Goal: Task Accomplishment & Management: Complete application form

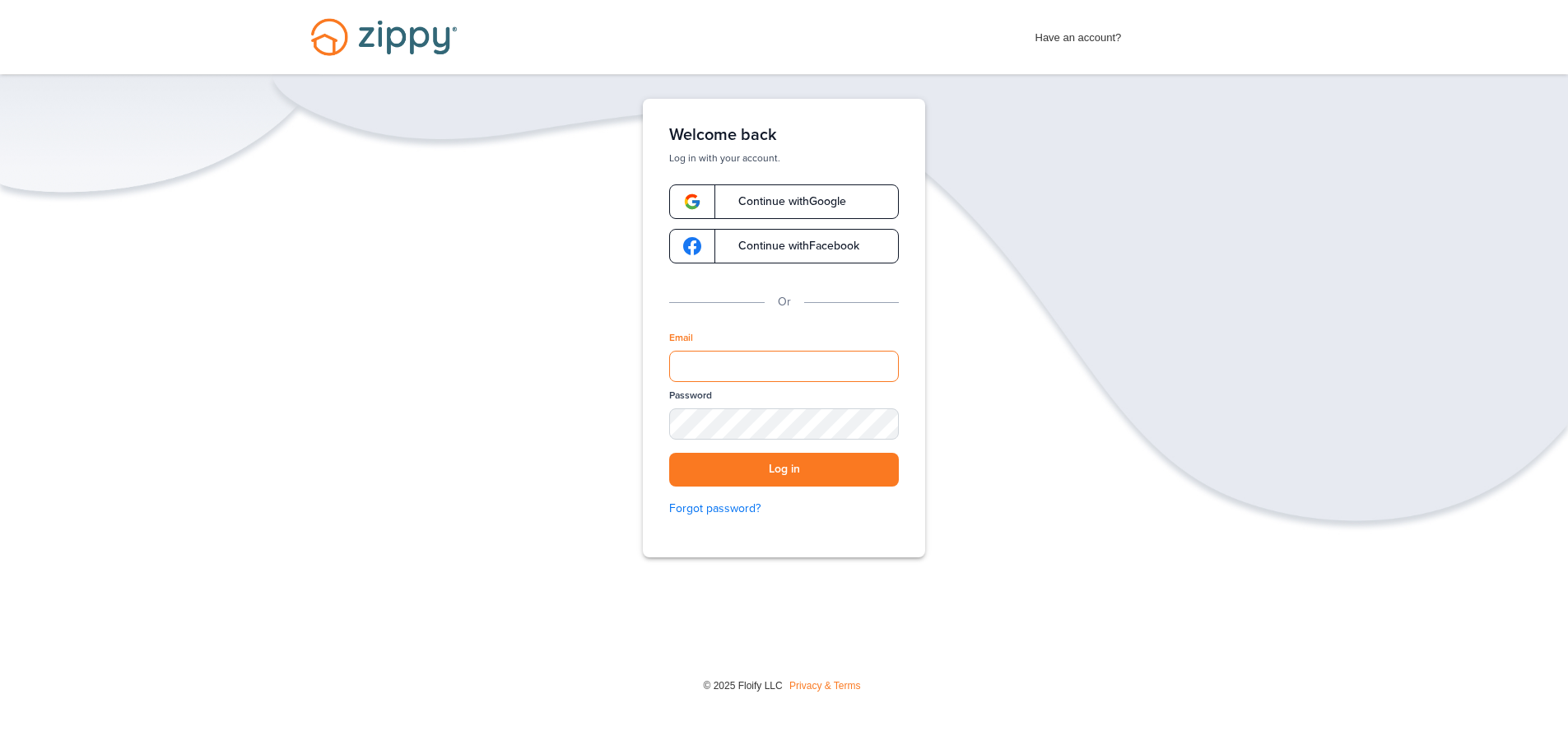
click at [757, 366] on input "Email" at bounding box center [784, 366] width 229 height 32
type input "**********"
click at [669, 452] on button "Log in" at bounding box center [784, 469] width 229 height 33
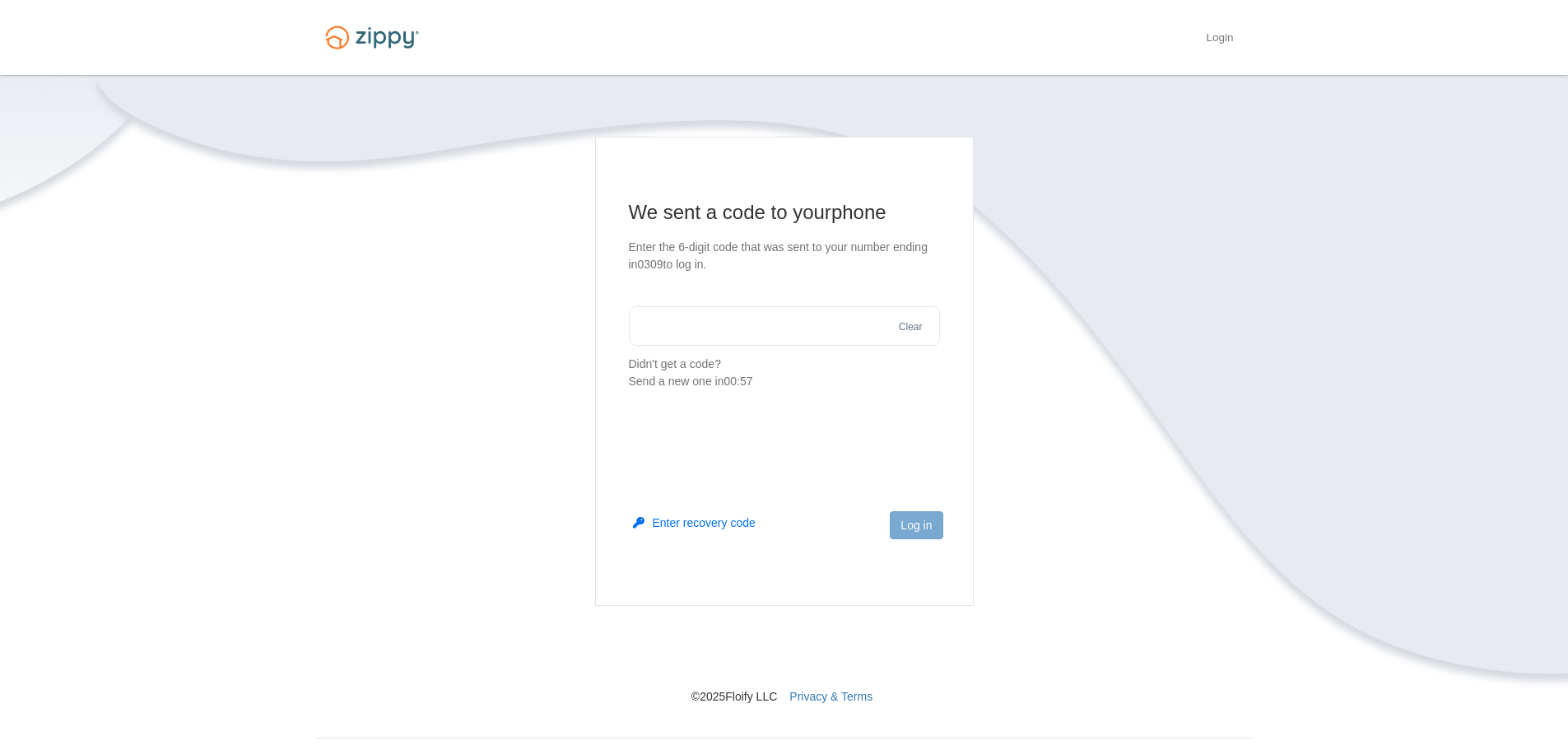
click at [827, 313] on input "text" at bounding box center [784, 326] width 311 height 40
type input "******"
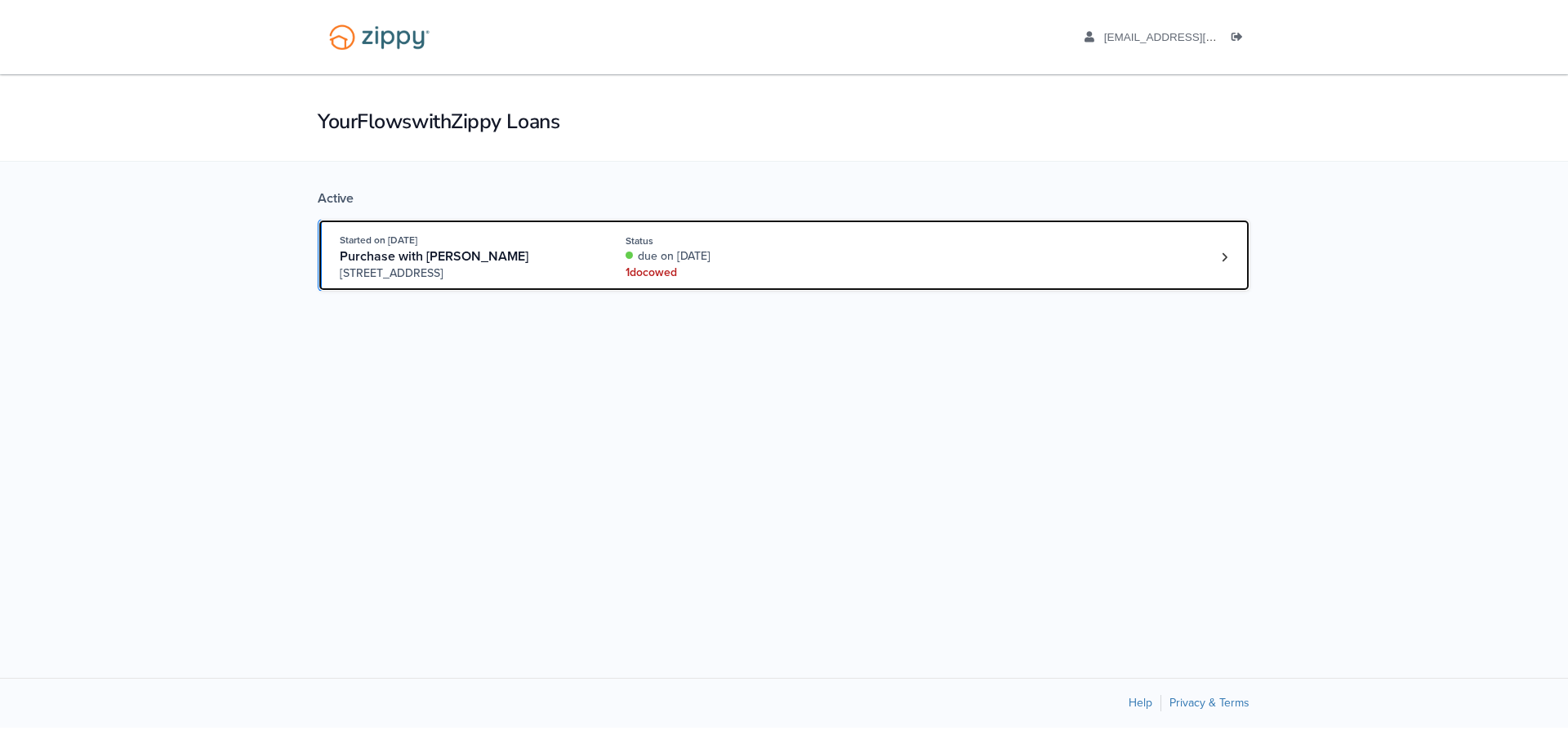
click at [651, 269] on div "1 doc owed" at bounding box center [735, 273] width 218 height 17
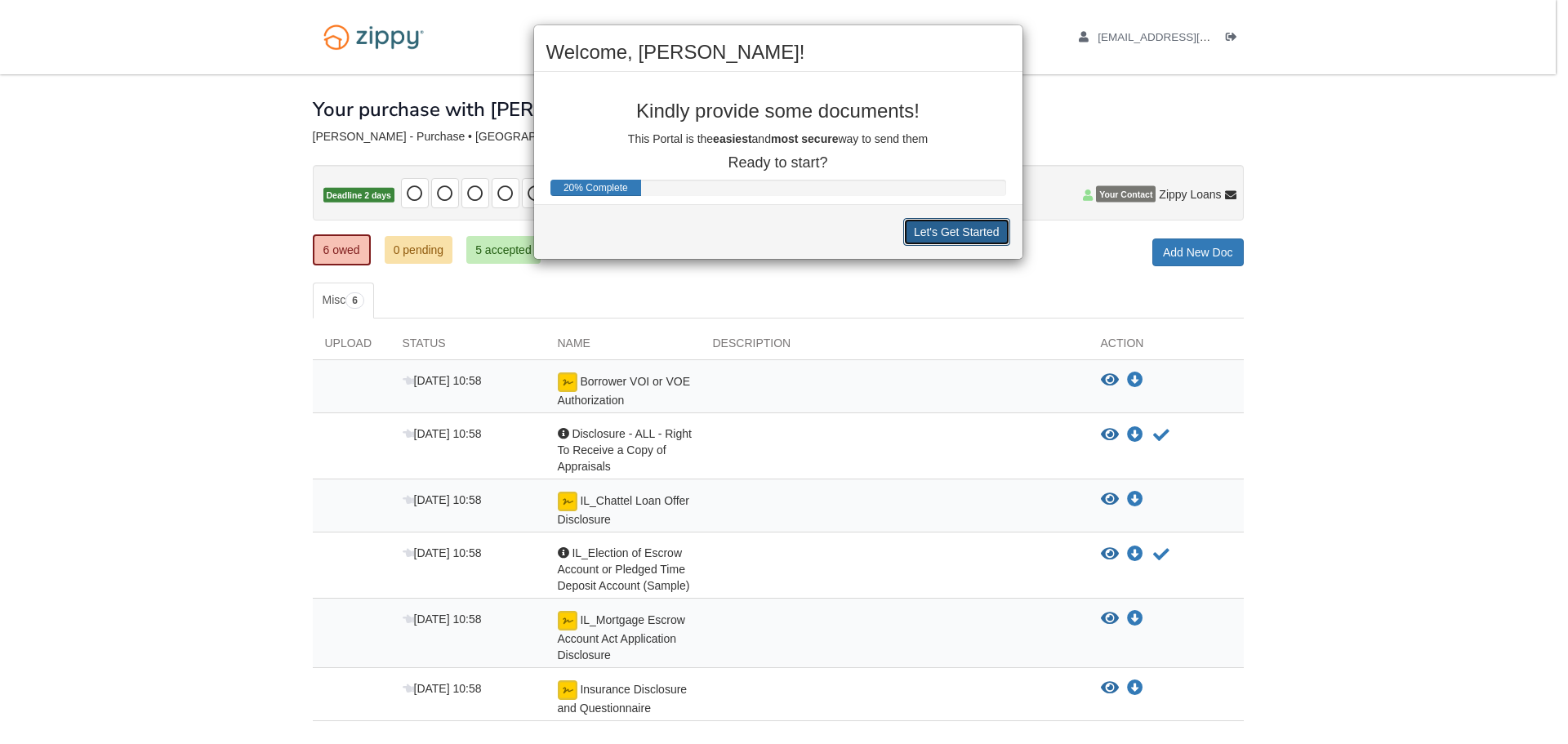
click at [943, 232] on button "Let's Get Started" at bounding box center [956, 232] width 107 height 28
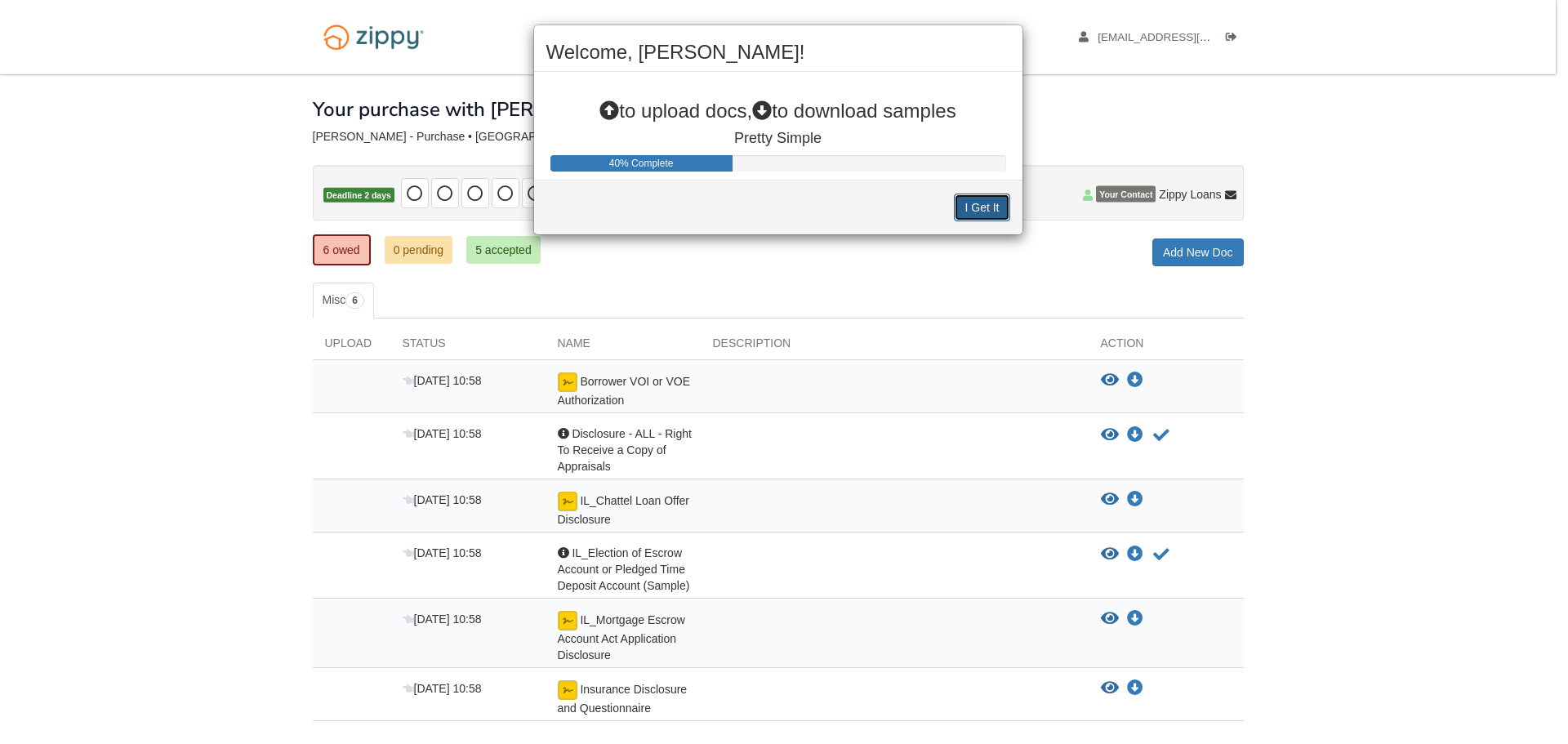
click at [980, 206] on button "I Get It" at bounding box center [981, 207] width 56 height 28
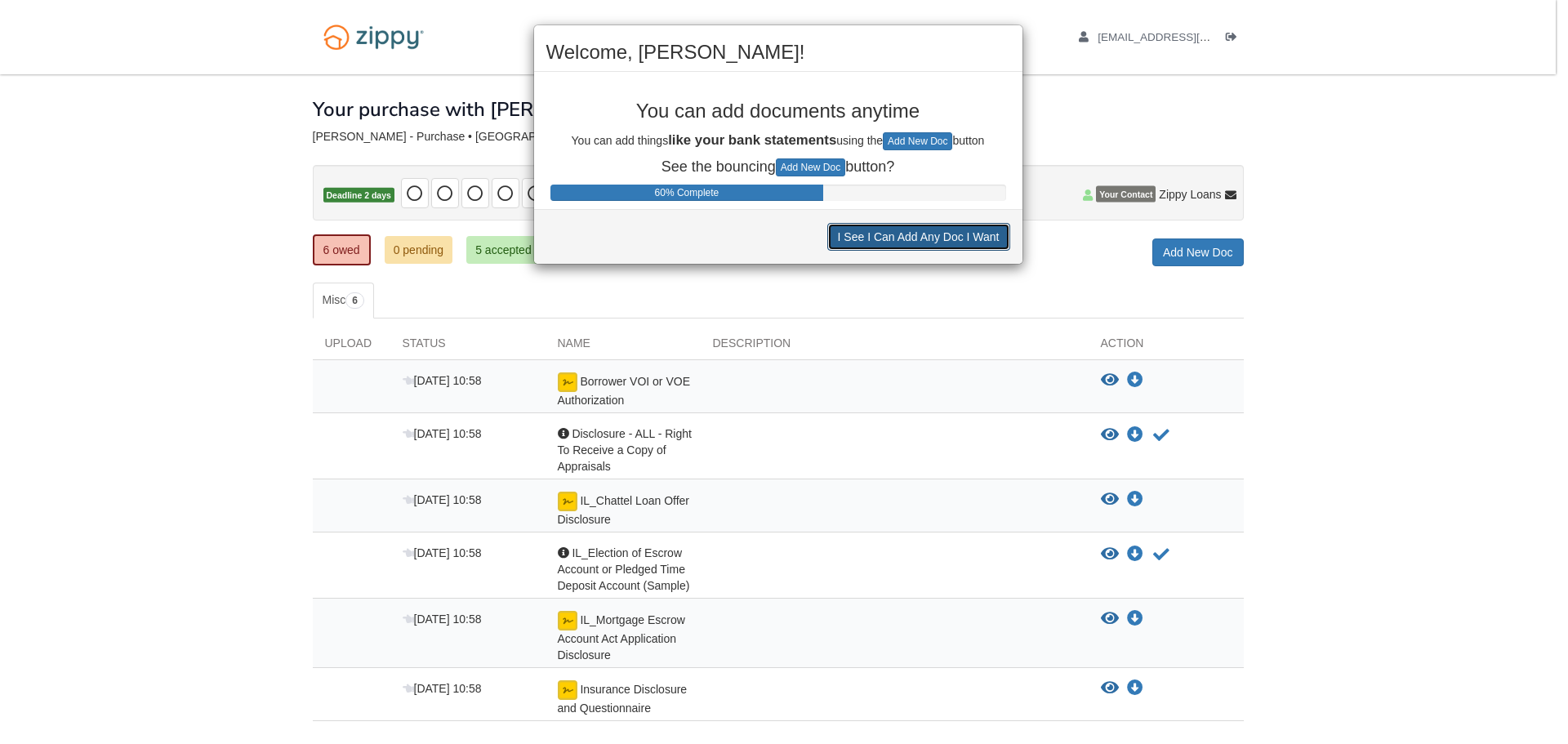
click at [908, 244] on button "I See I Can Add Any Doc I Want" at bounding box center [919, 237] width 183 height 28
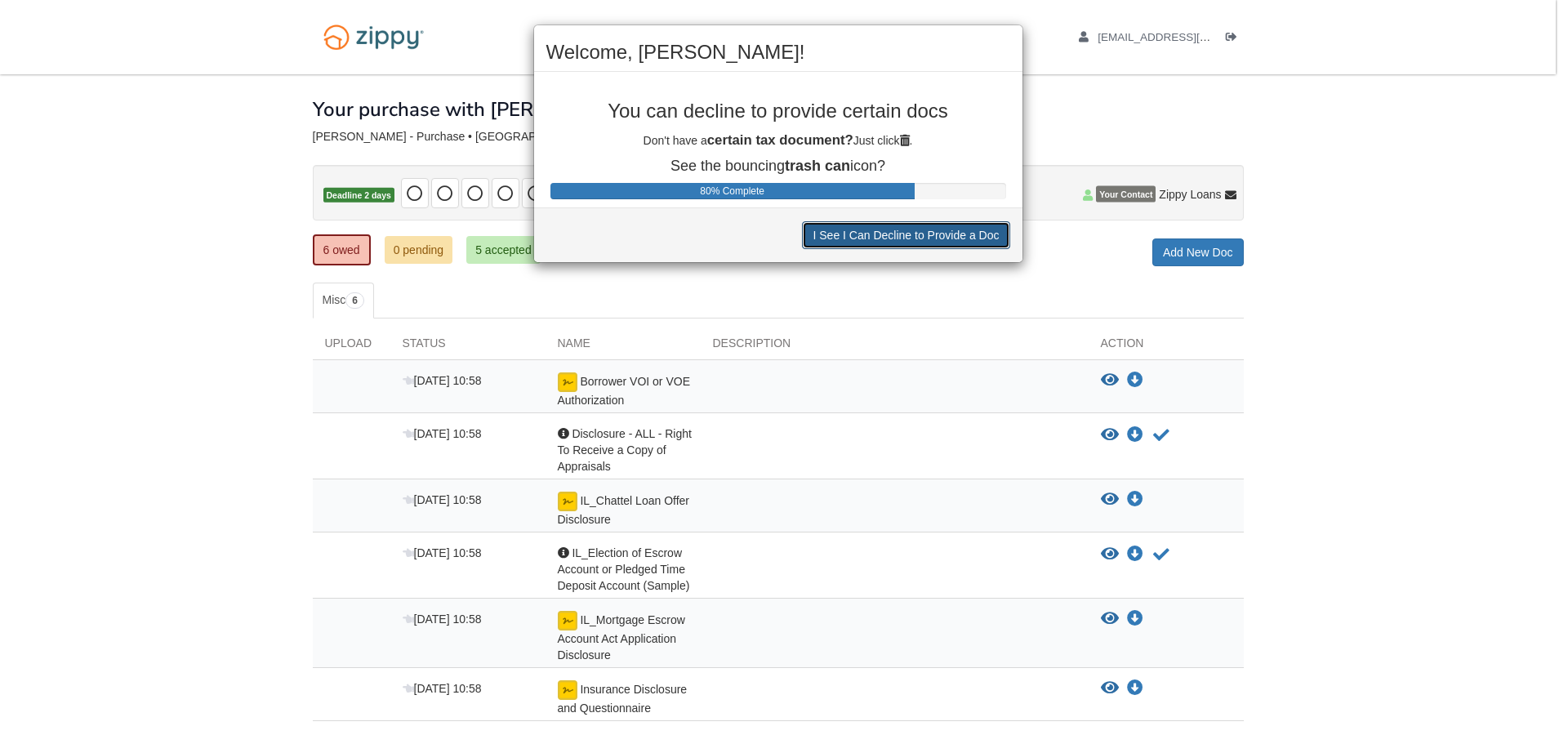
click at [890, 240] on button "I See I Can Decline to Provide a Doc" at bounding box center [906, 235] width 207 height 28
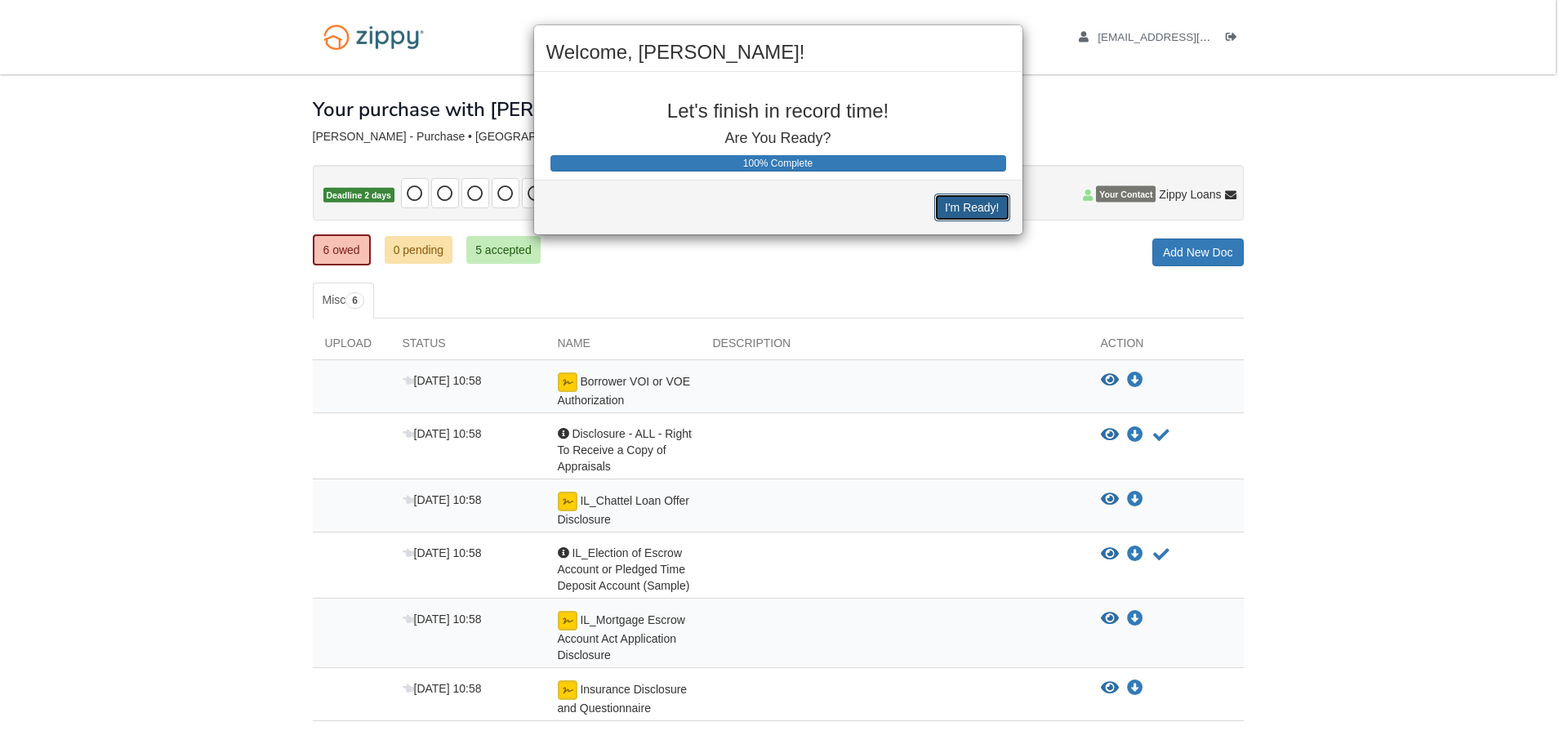
click at [962, 213] on button "I'm Ready!" at bounding box center [972, 207] width 75 height 28
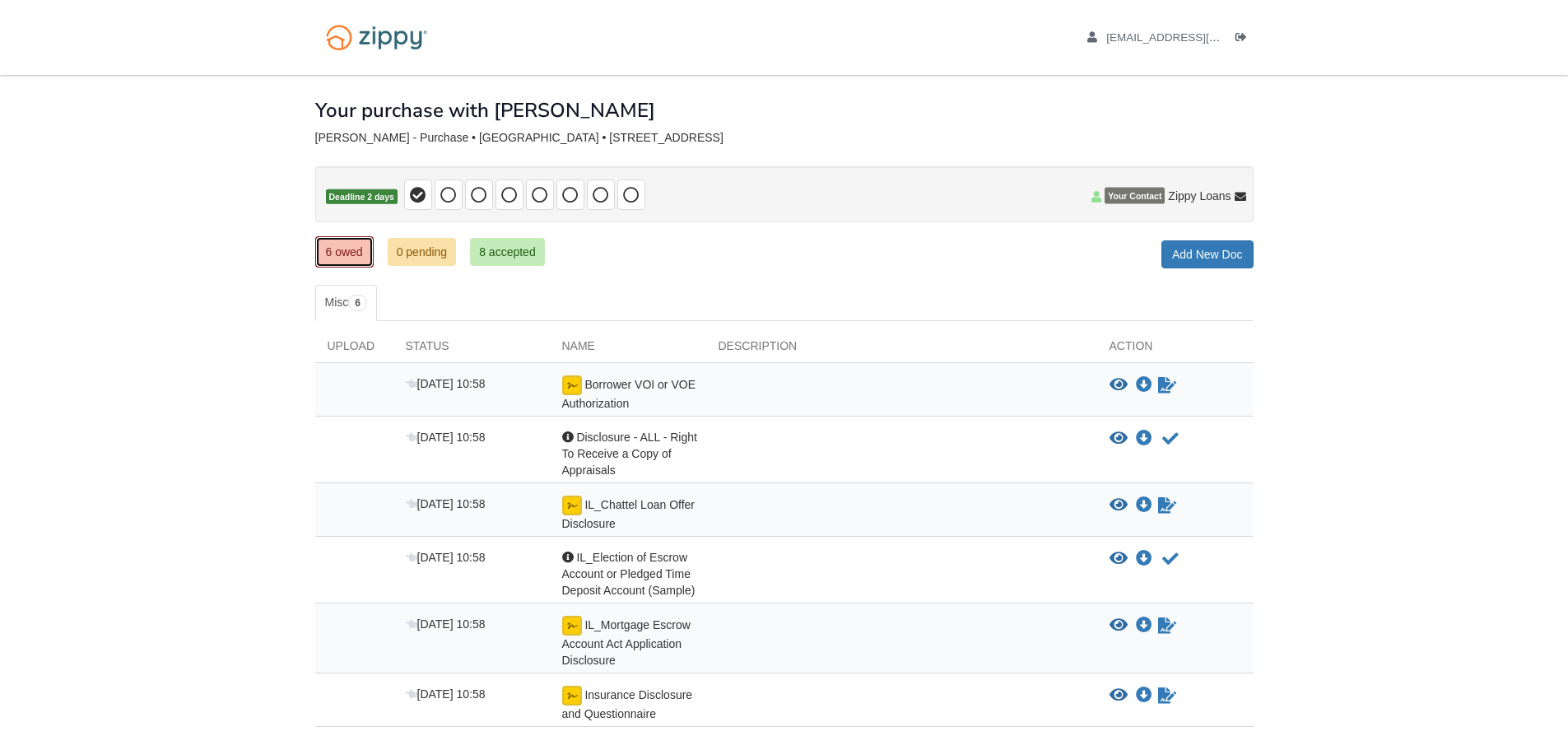
click at [346, 249] on link "6 owed" at bounding box center [344, 252] width 59 height 32
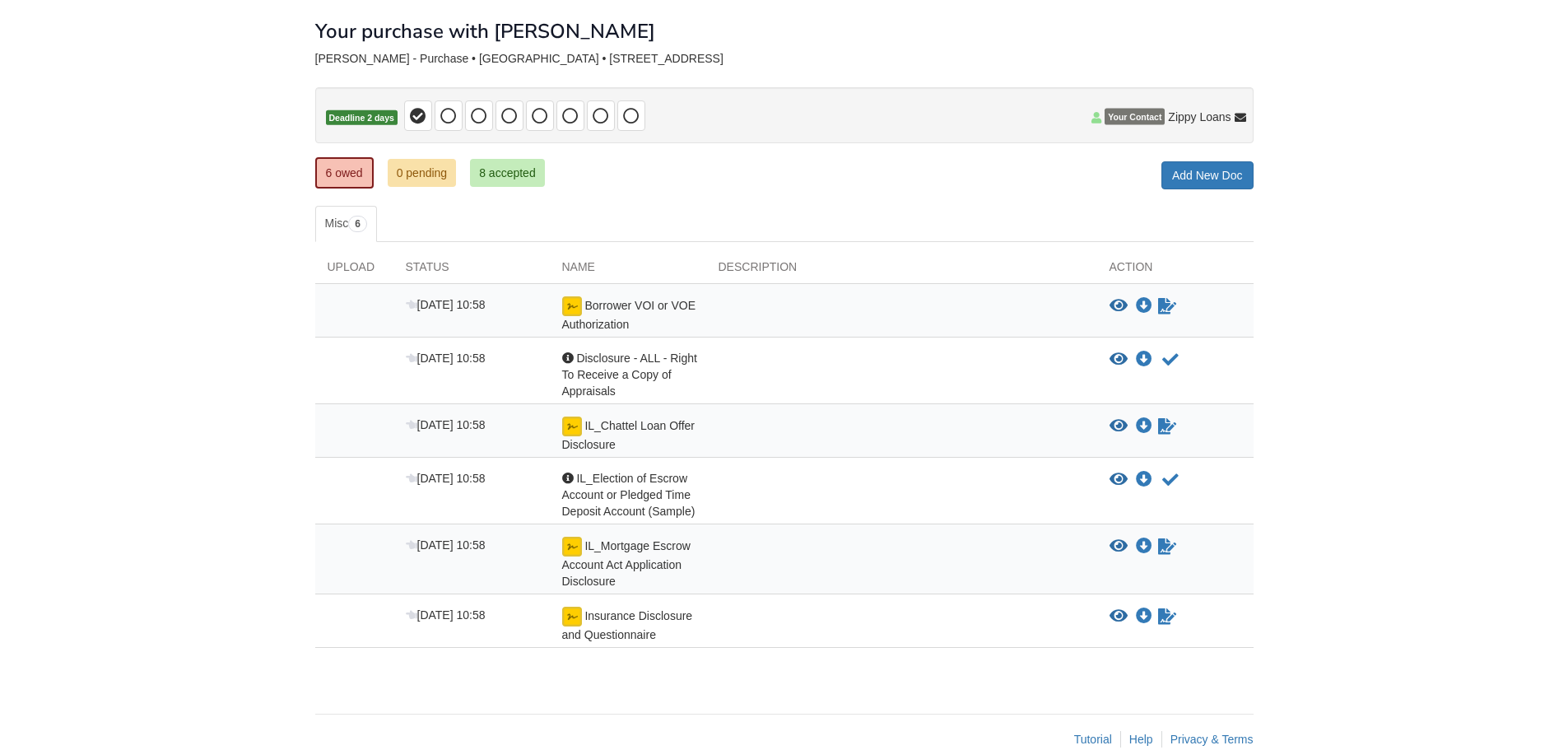
scroll to position [83, 0]
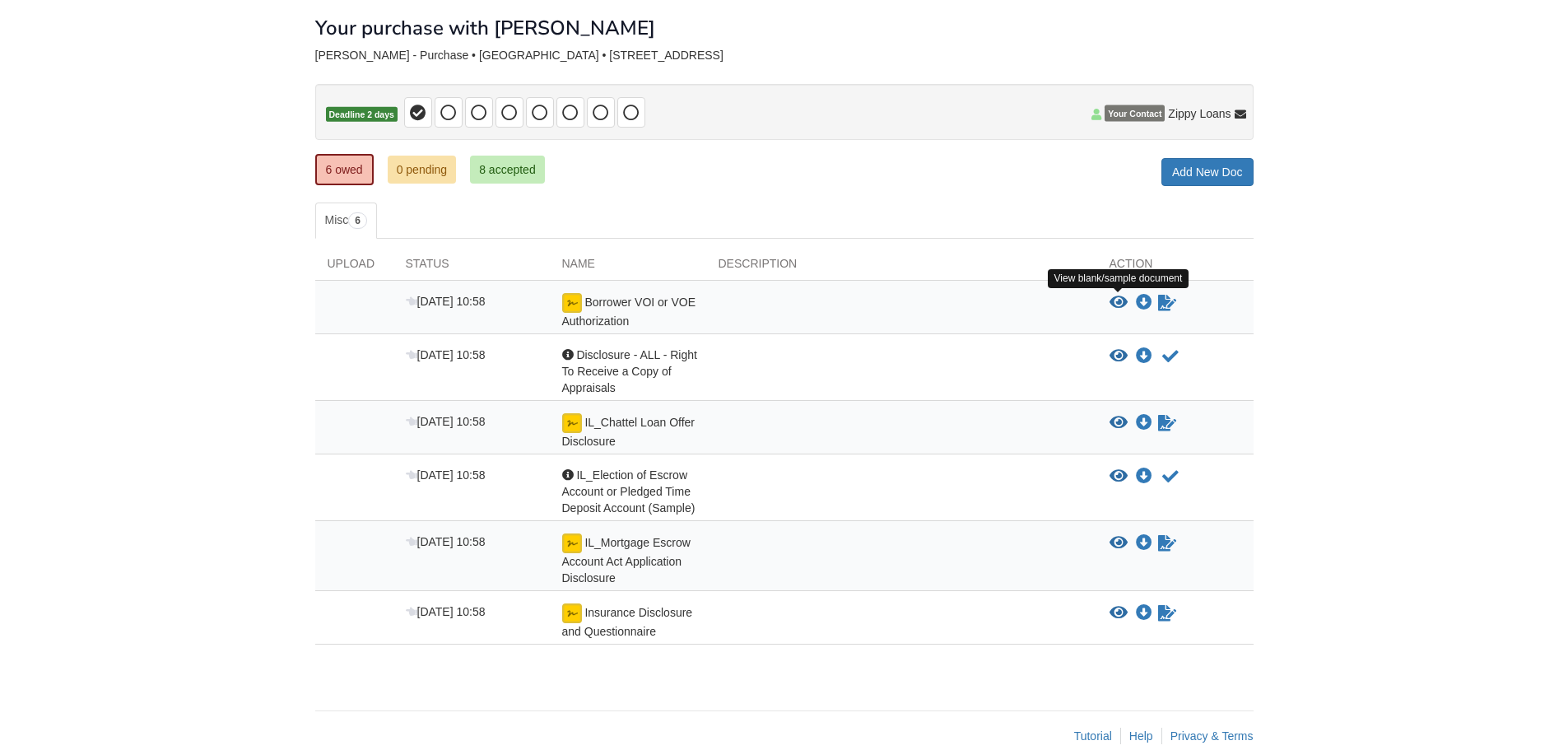
click at [1118, 305] on icon "View Borrower VOI or VOE Authorization" at bounding box center [1118, 302] width 18 height 17
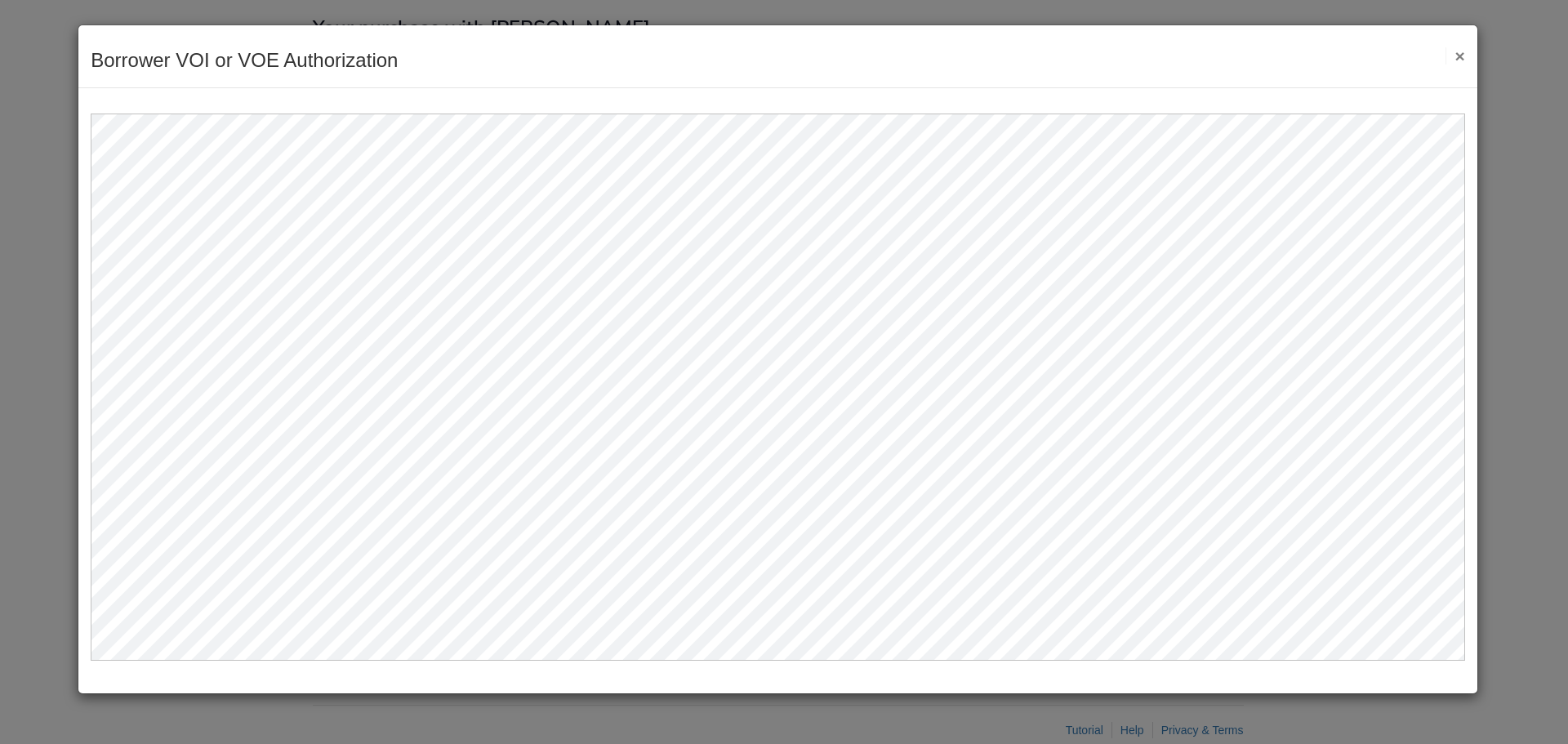
click at [1463, 53] on button "×" at bounding box center [1455, 56] width 19 height 17
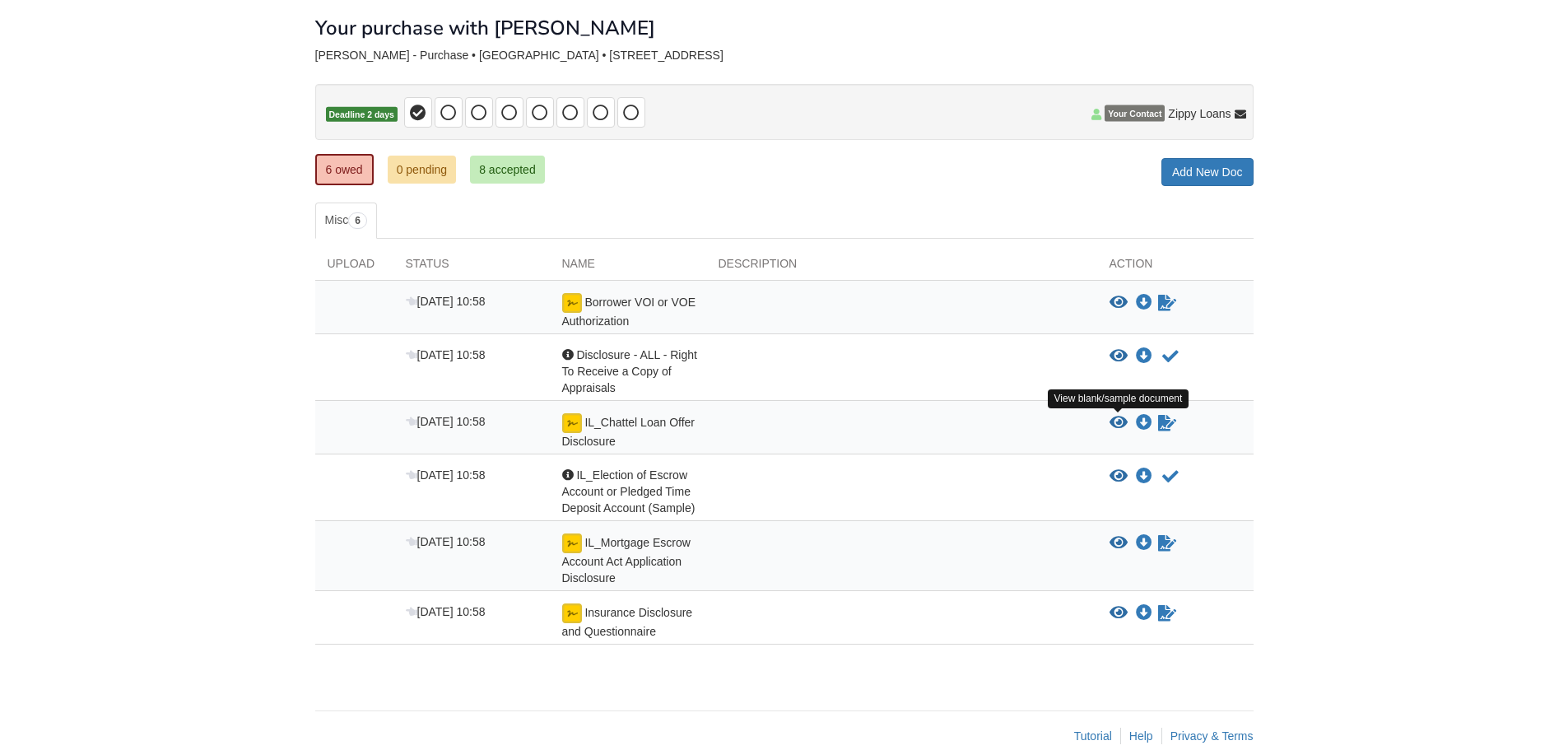
click at [1117, 425] on icon "View IL_Chattel Loan Offer Disclosure" at bounding box center [1118, 422] width 18 height 17
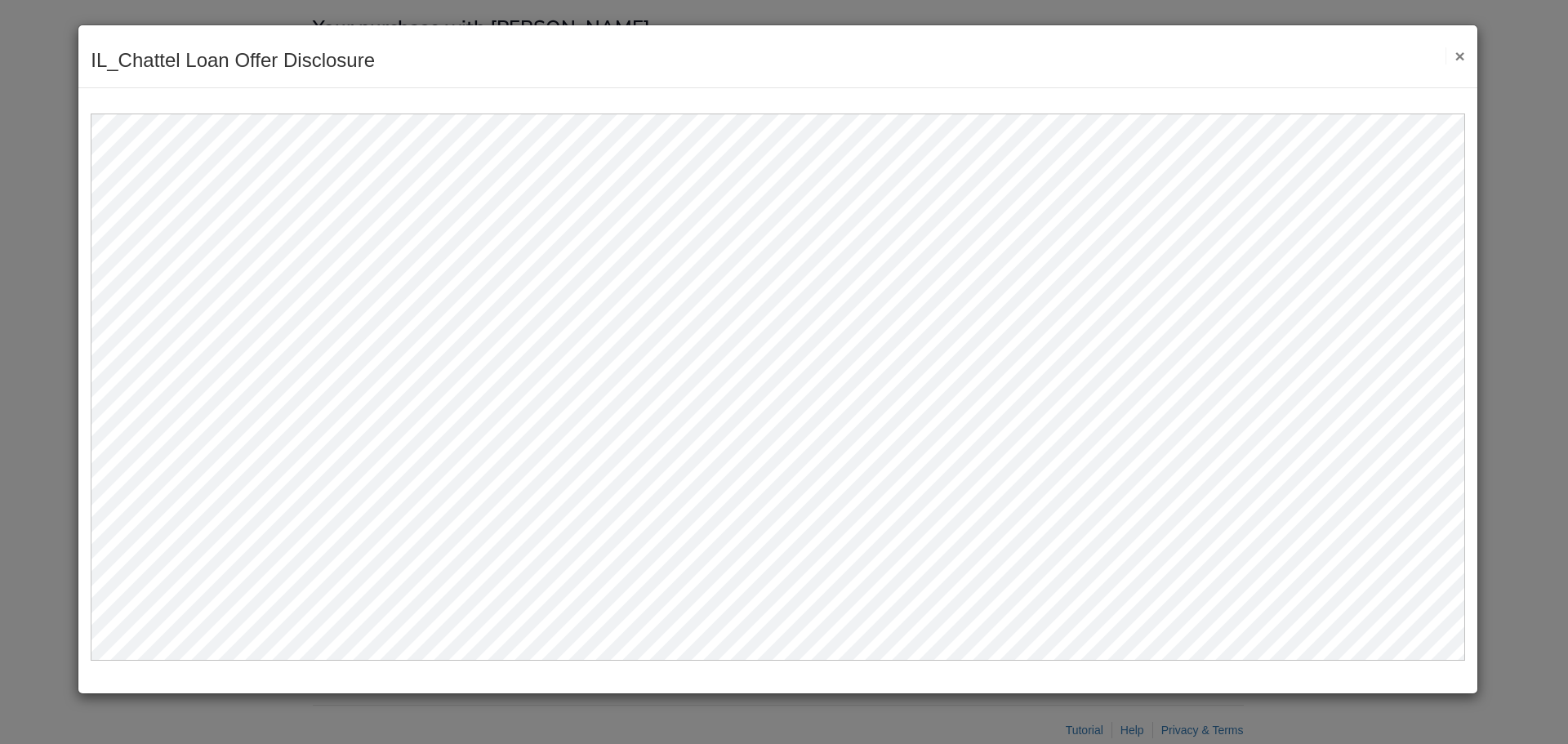
click at [1457, 60] on button "×" at bounding box center [1455, 56] width 19 height 17
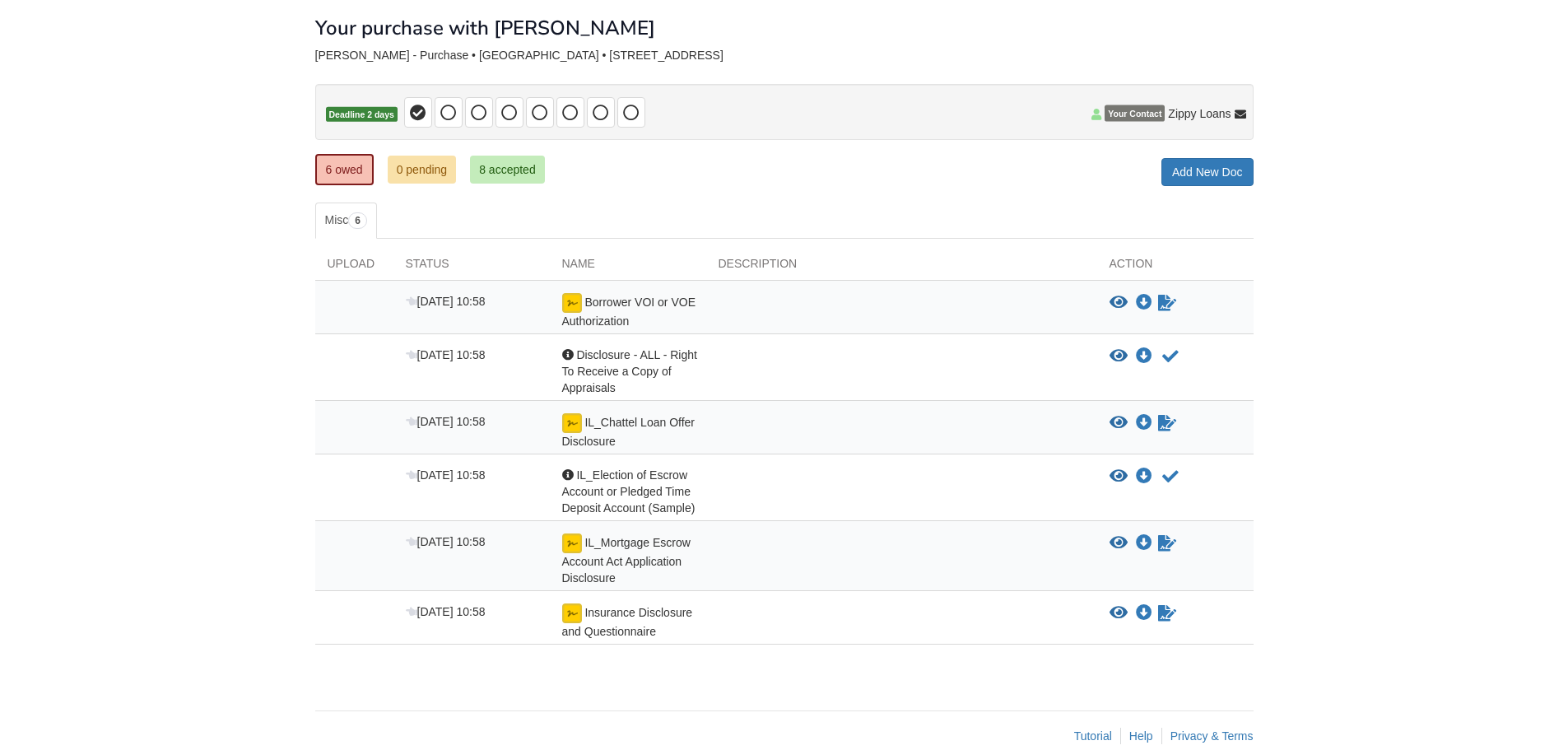
scroll to position [110, 0]
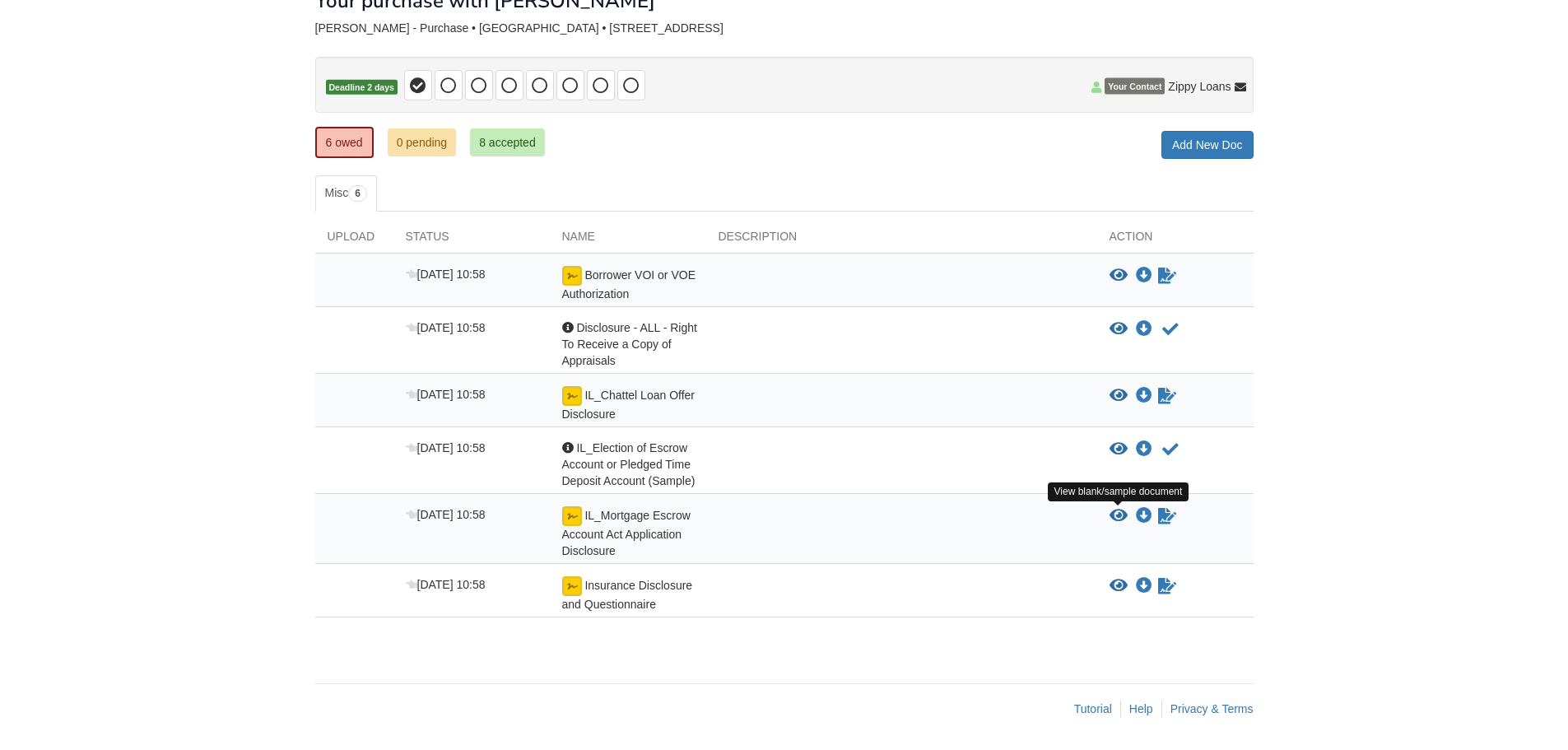
click at [1118, 513] on icon "View IL_Mortgage Escrow Account Act Application Disclosure" at bounding box center [1118, 516] width 18 height 17
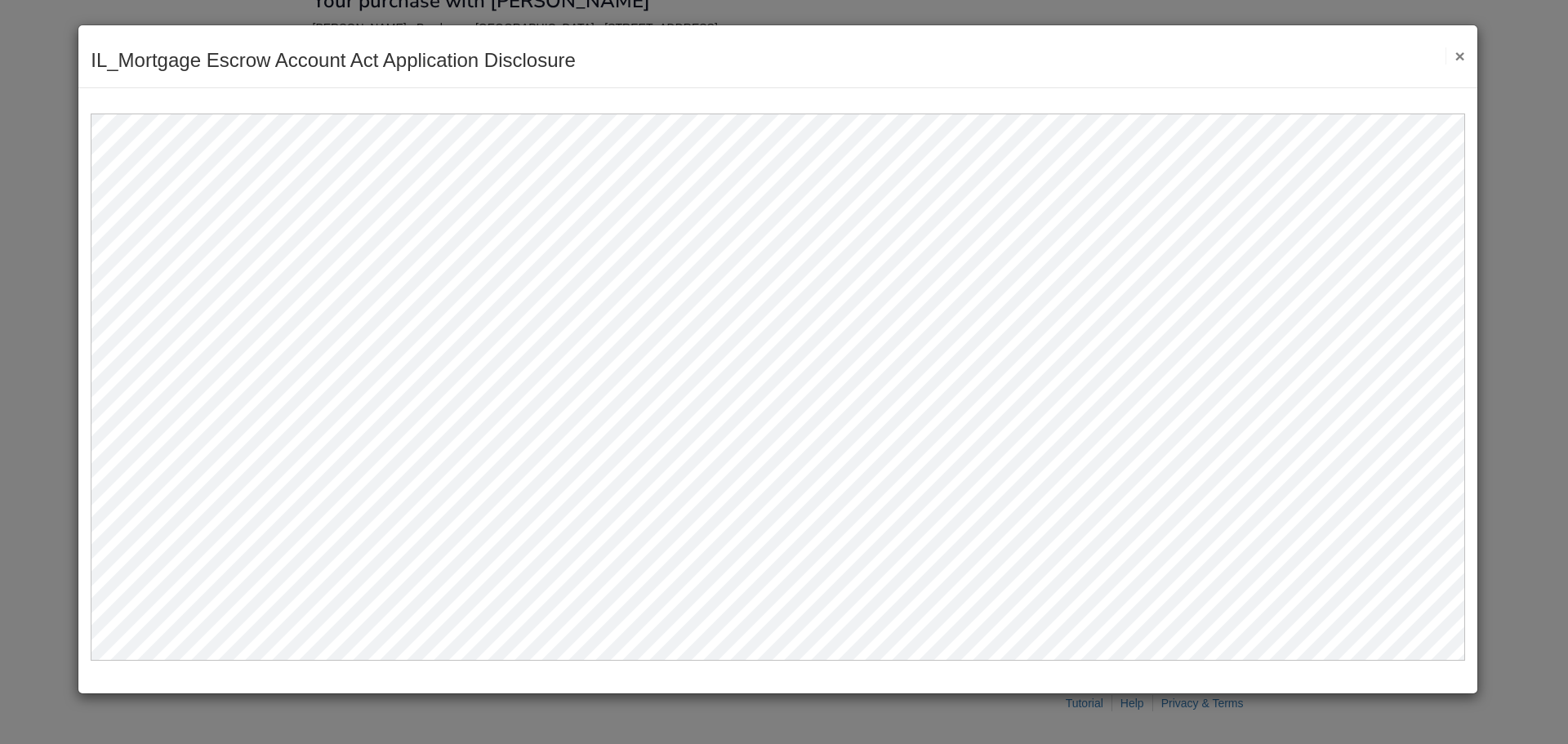
click at [1461, 57] on button "×" at bounding box center [1455, 56] width 19 height 17
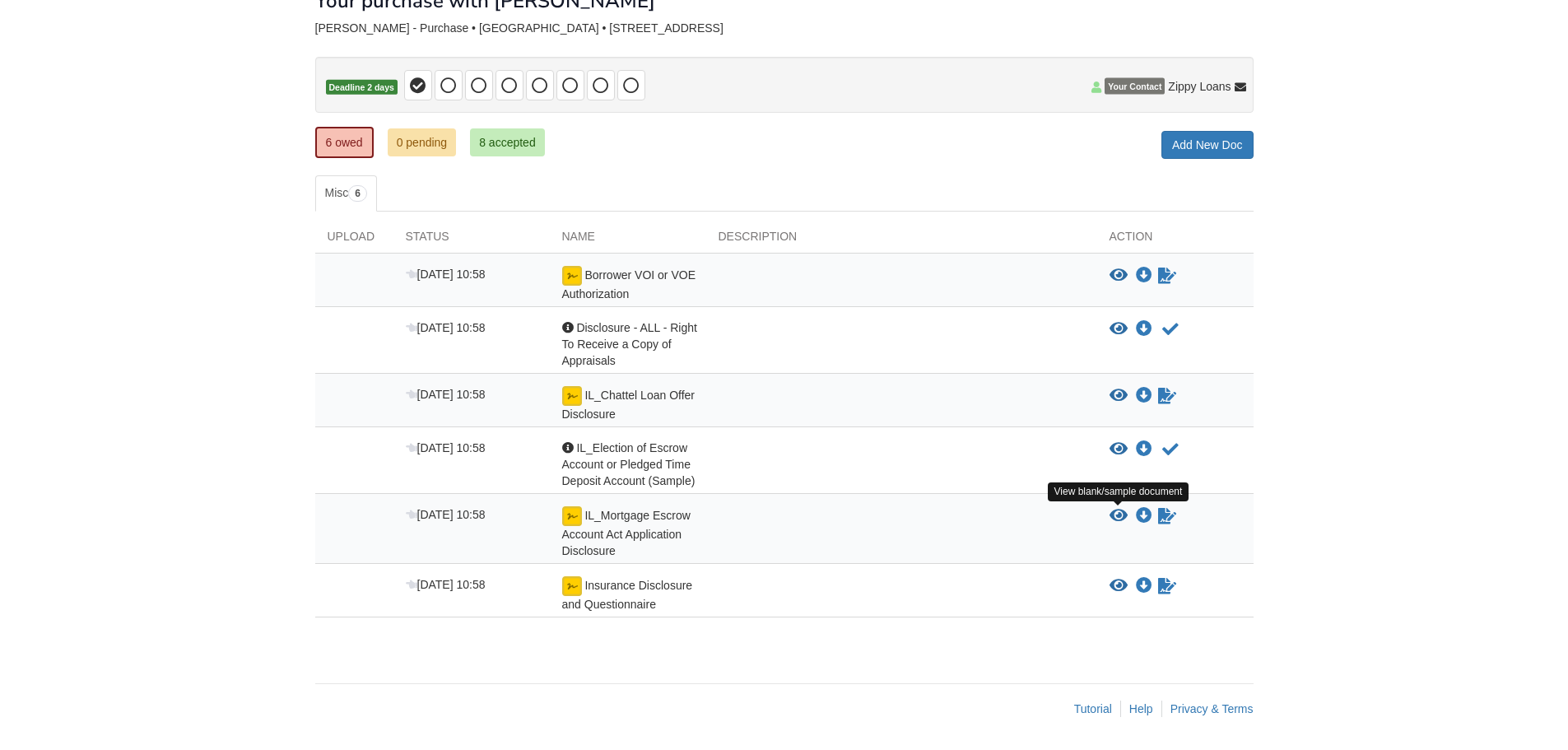
click at [1118, 516] on icon "View IL_Mortgage Escrow Account Act Application Disclosure" at bounding box center [1118, 516] width 18 height 17
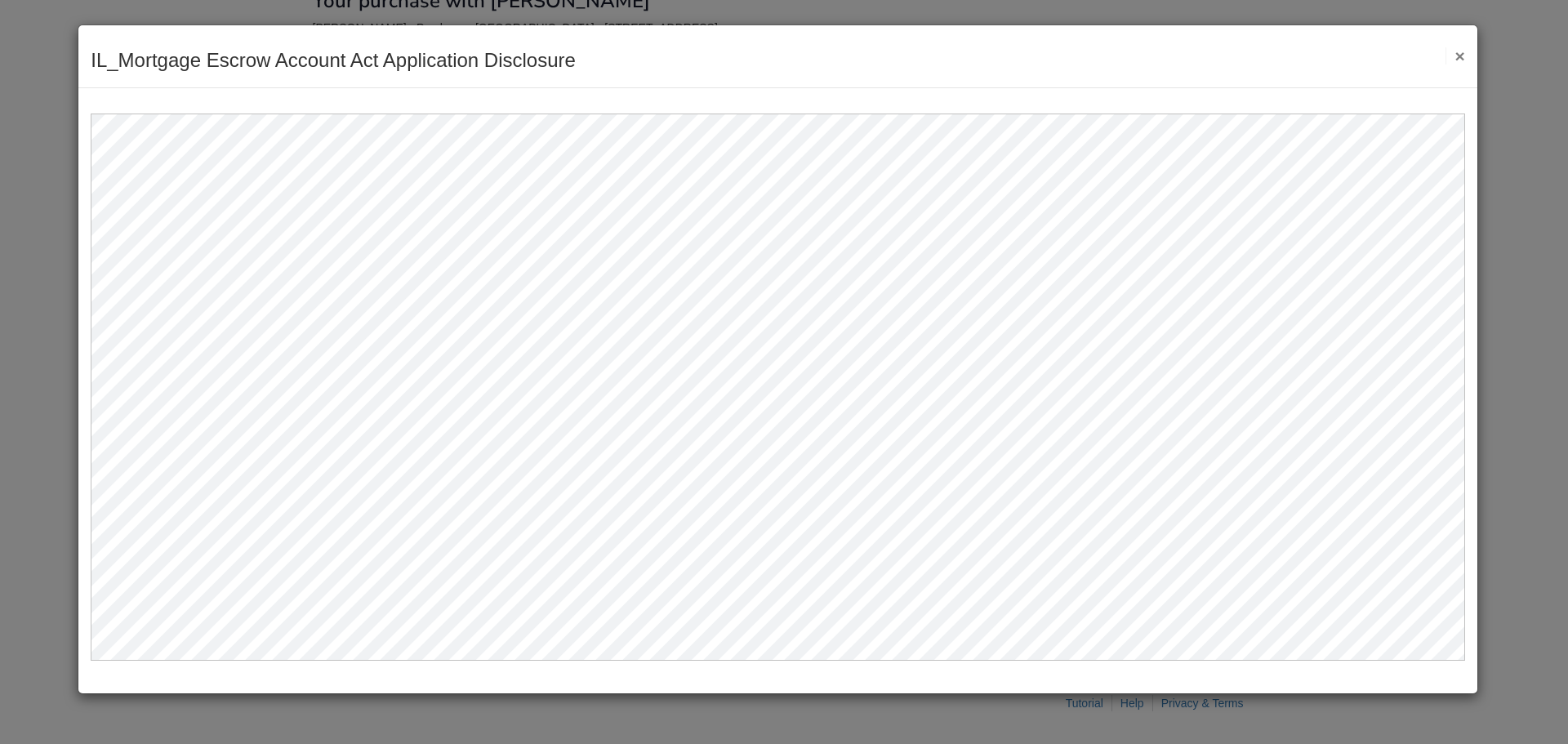
click at [1456, 56] on button "×" at bounding box center [1455, 56] width 19 height 17
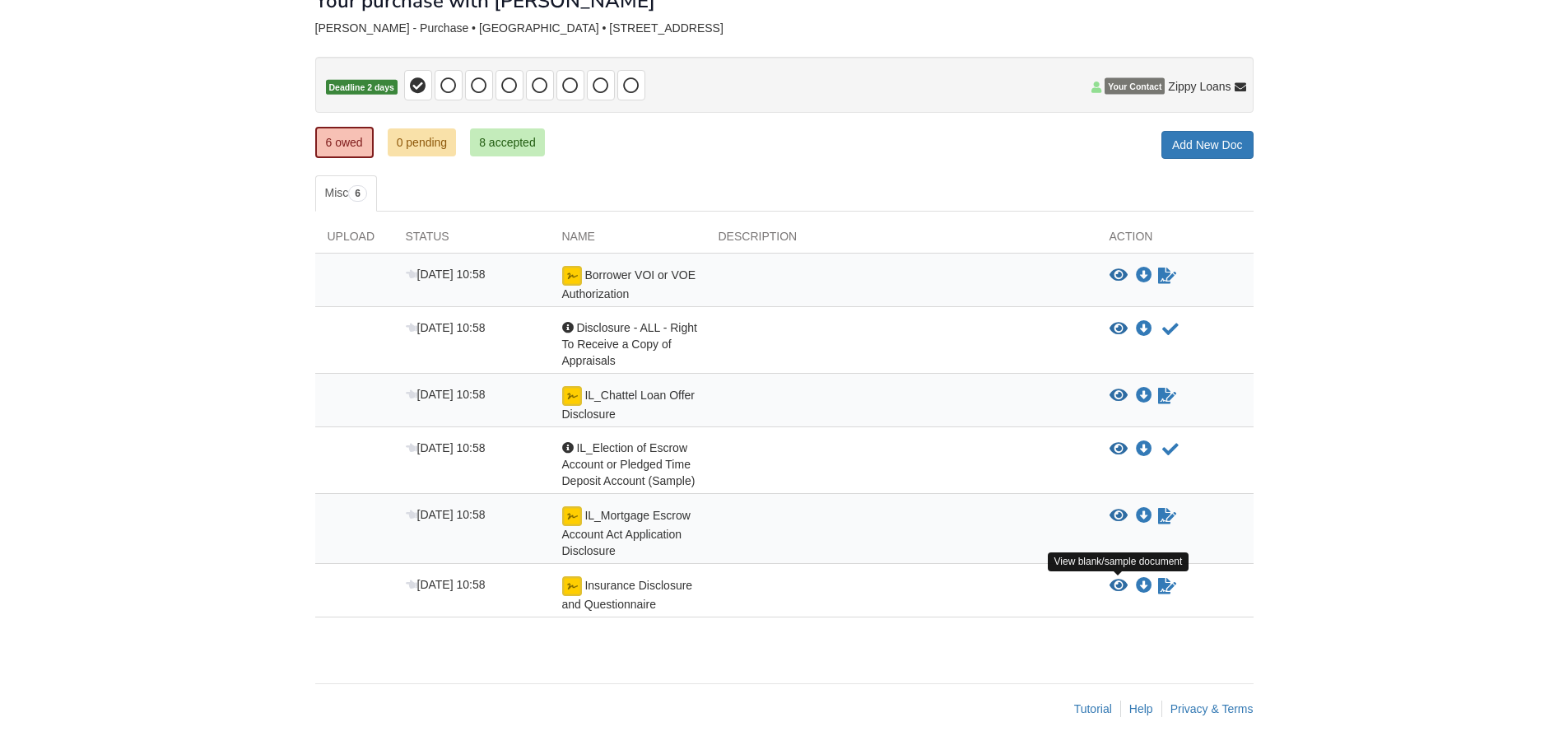
click at [1121, 586] on icon "View Insurance Disclosure and Questionnaire" at bounding box center [1118, 586] width 18 height 17
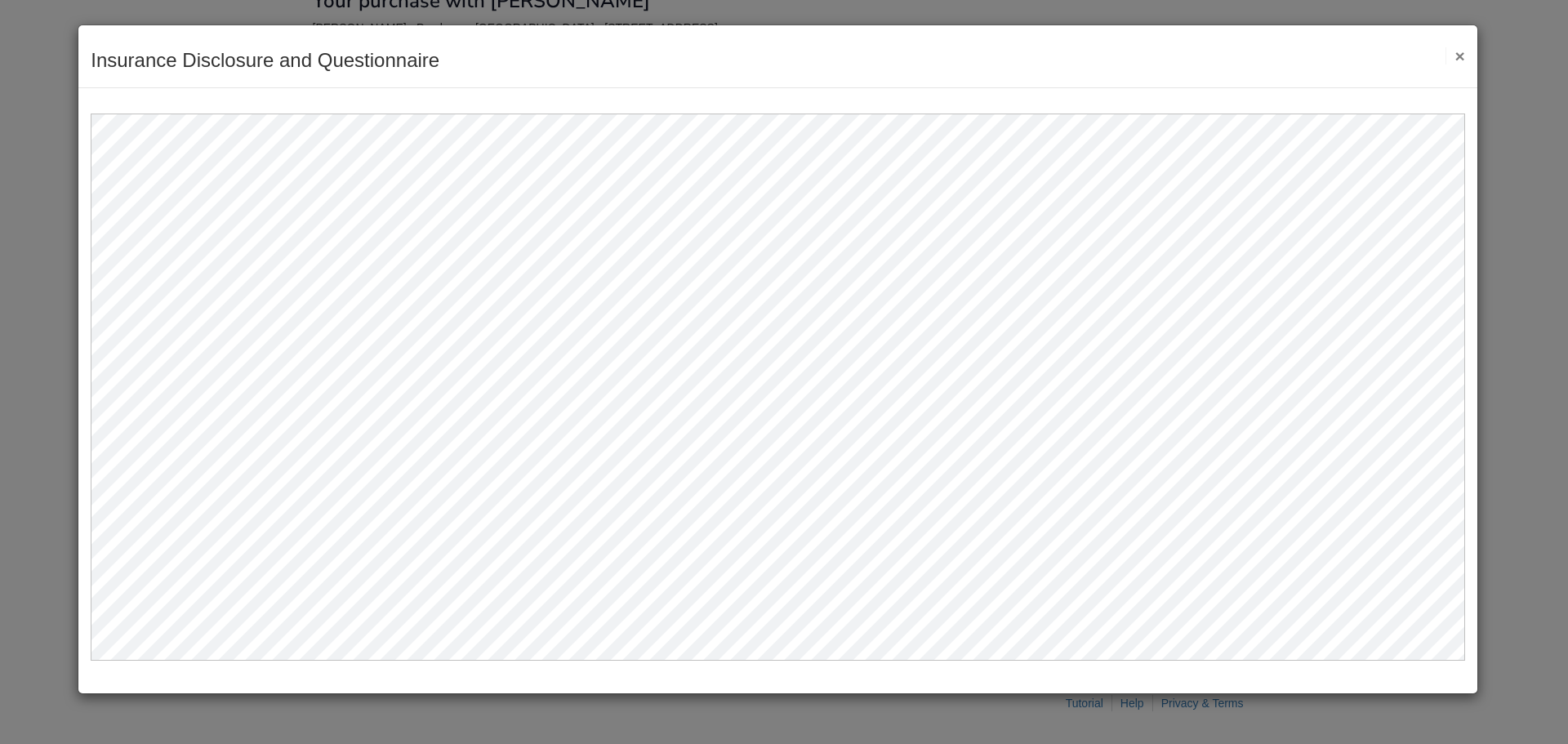
click at [1464, 58] on button "×" at bounding box center [1455, 56] width 19 height 17
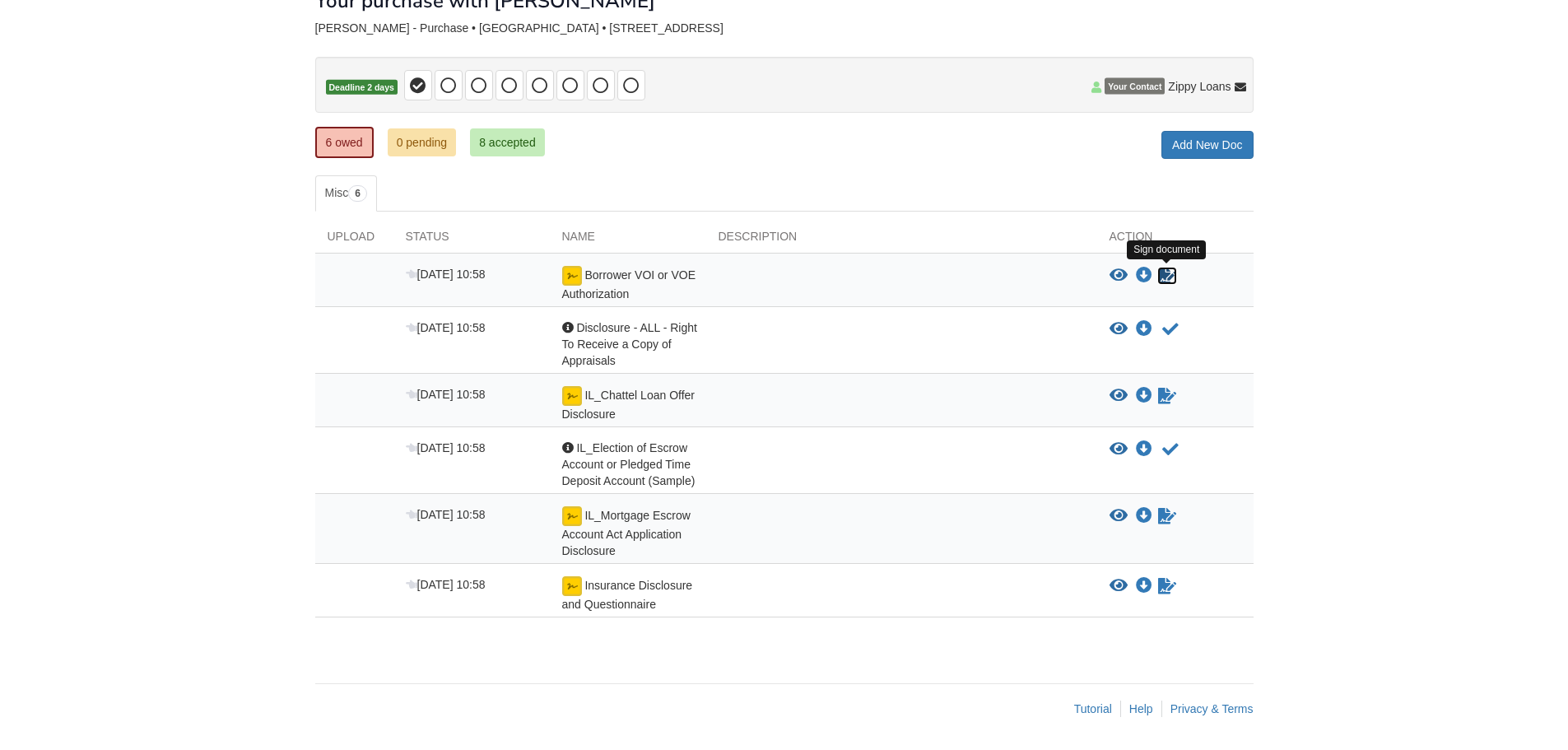
click at [1164, 274] on icon "Sign Form" at bounding box center [1167, 275] width 18 height 17
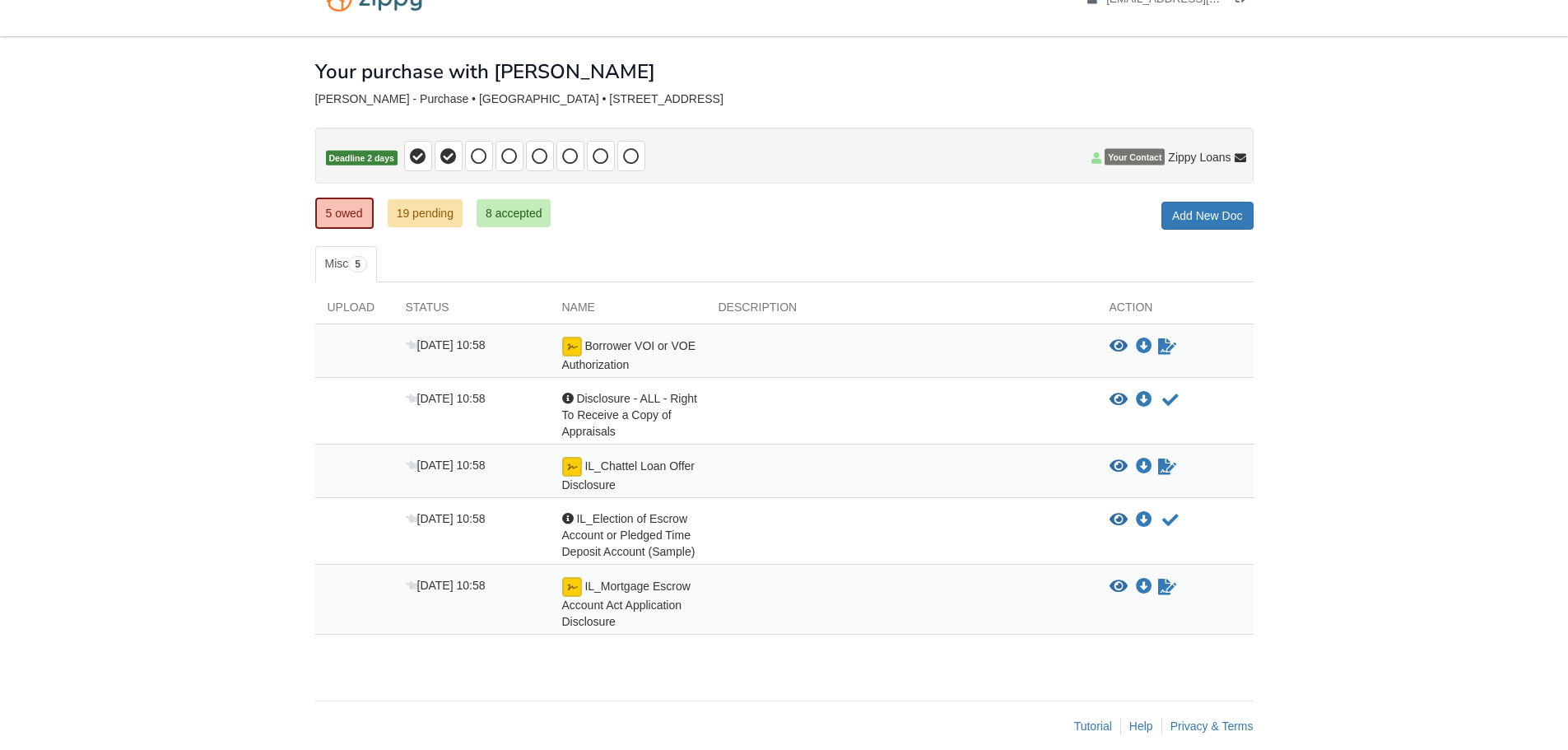
scroll to position [56, 0]
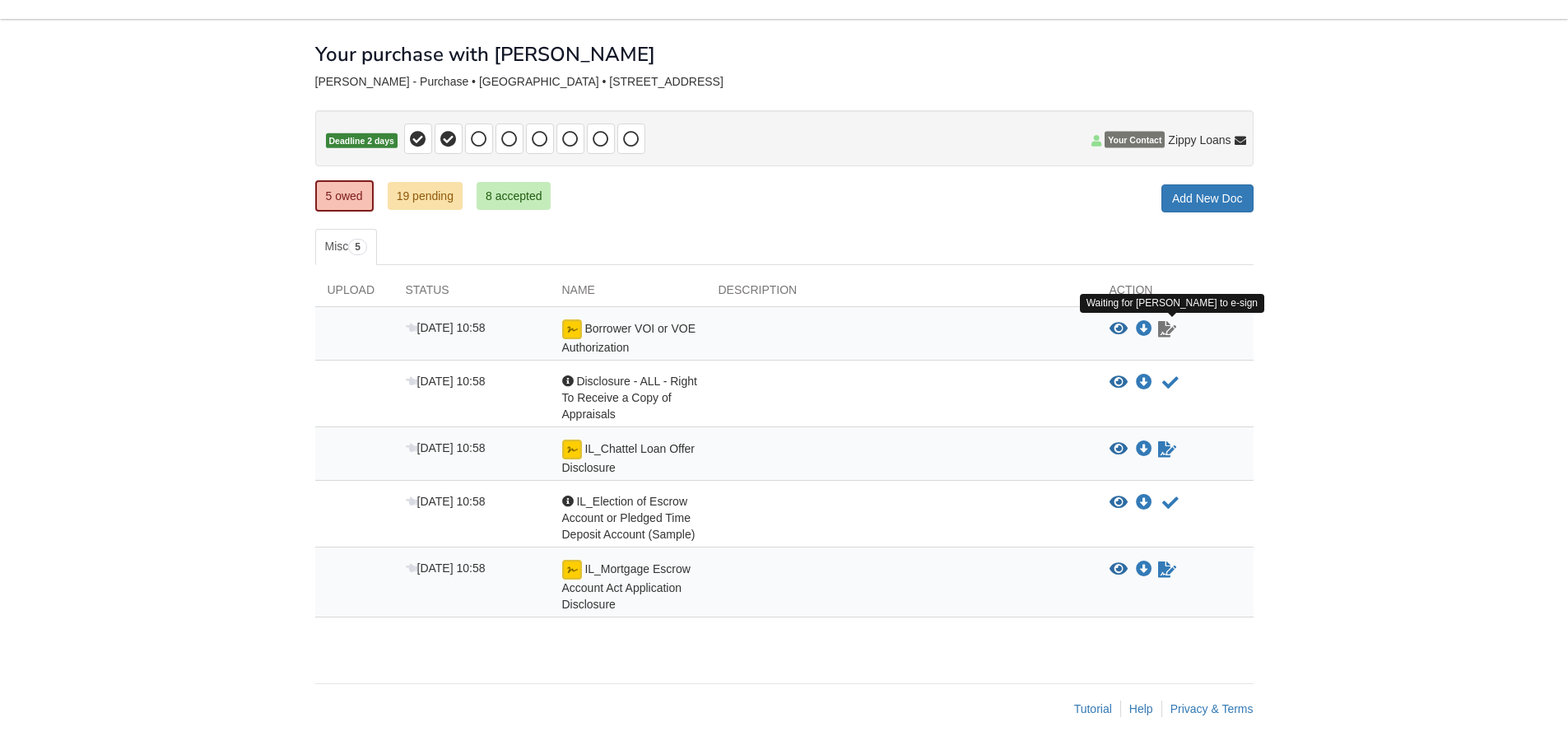
click at [1162, 328] on icon "Waiting for your co-borrower to e-sign" at bounding box center [1167, 328] width 18 height 17
click at [1118, 378] on icon "View Disclosure - ALL - Right To Receive a Copy of Appraisals" at bounding box center [1118, 382] width 18 height 17
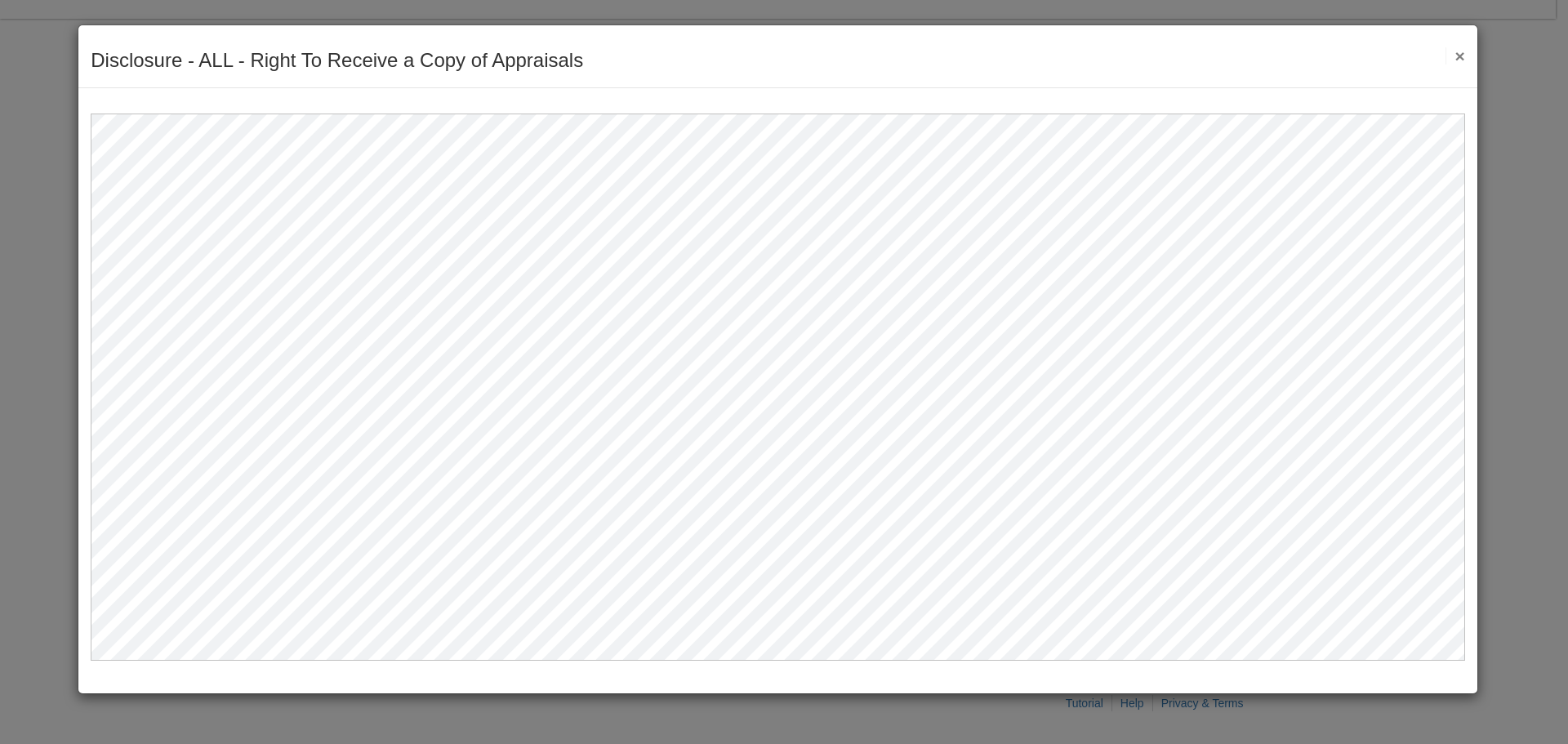
click at [1463, 52] on button "×" at bounding box center [1455, 56] width 19 height 17
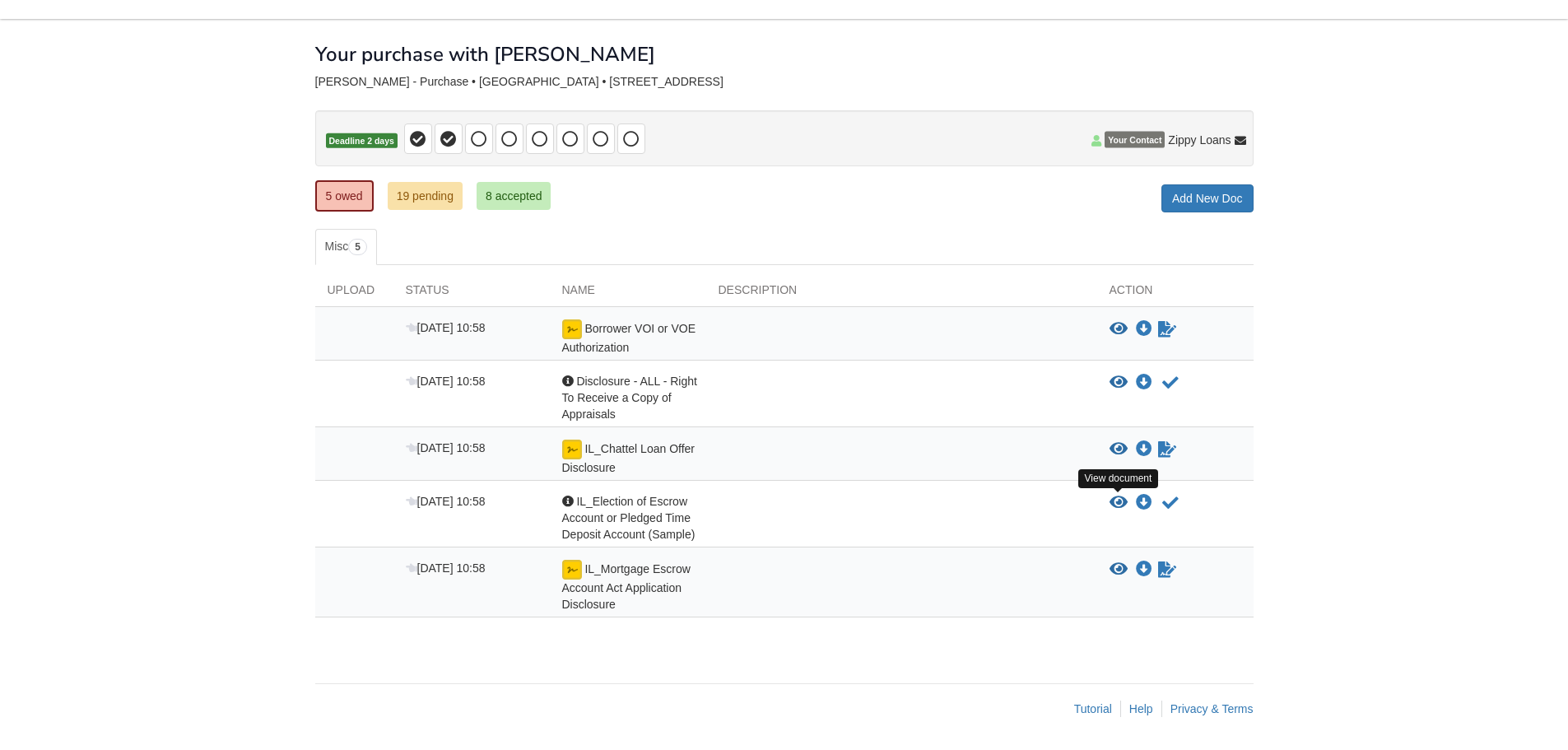
click at [1113, 502] on icon "View IL_Election of Escrow Account or Pledged Time Deposit Account (Sample)" at bounding box center [1118, 502] width 18 height 17
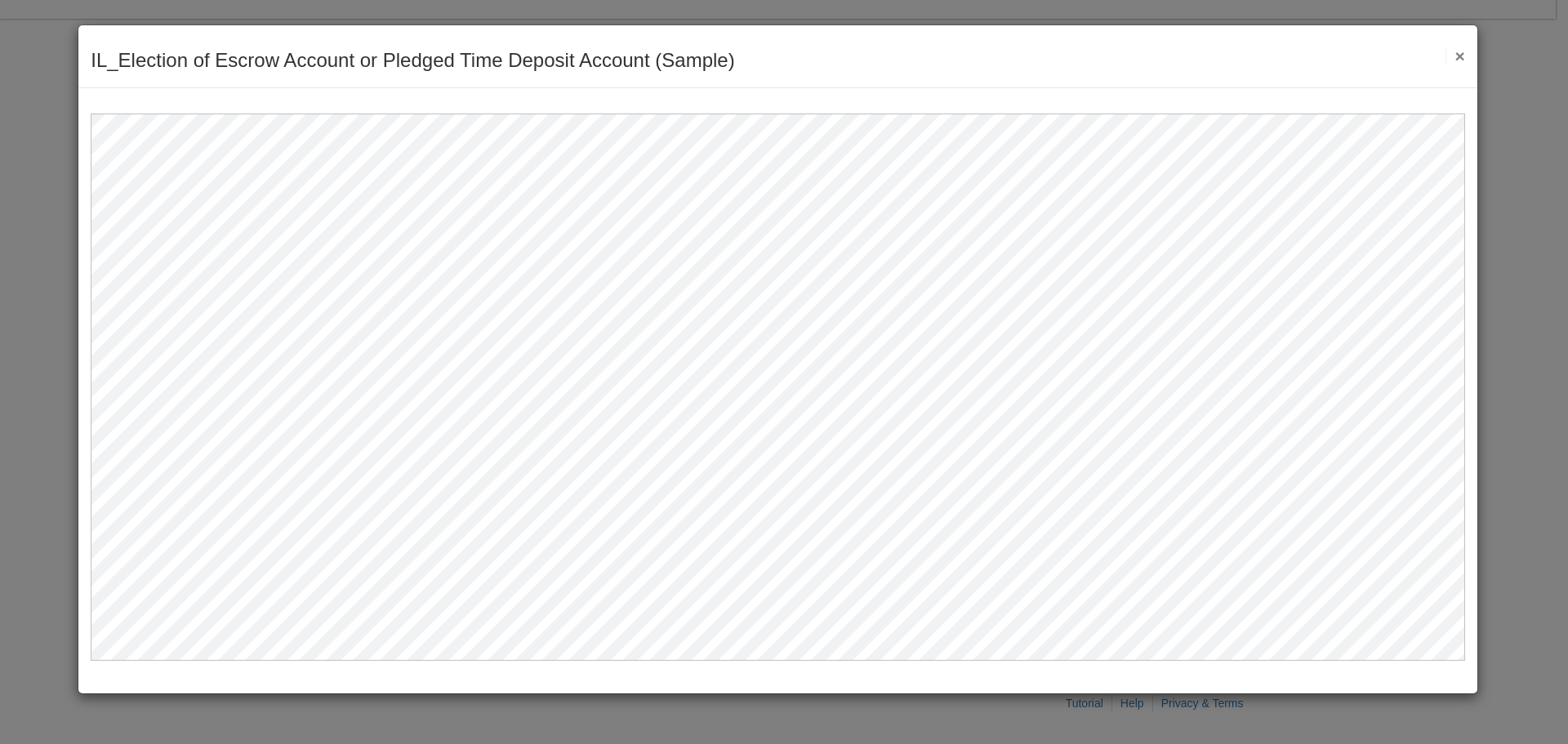
click at [1445, 54] on button "×" at bounding box center [1455, 56] width 19 height 17
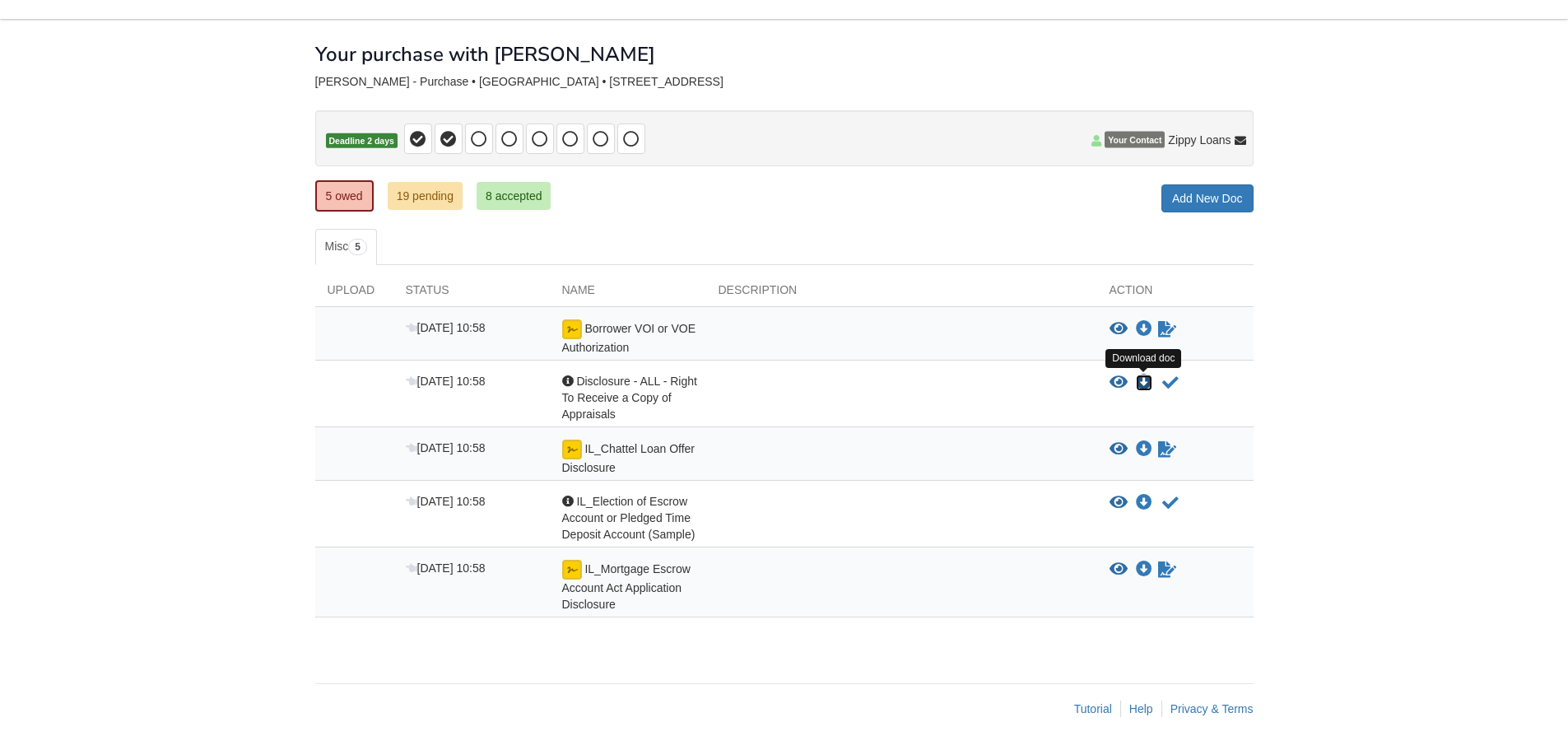
click at [1144, 378] on icon "Download Disclosure - ALL - Right To Receive a Copy of Appraisals" at bounding box center [1144, 382] width 17 height 17
click at [1138, 502] on icon "Download IL_Election of Escrow Account or Pledged Time Deposit Account (Sample)" at bounding box center [1144, 502] width 17 height 17
click at [1172, 378] on icon "Acknowledge receipt of document" at bounding box center [1170, 382] width 17 height 17
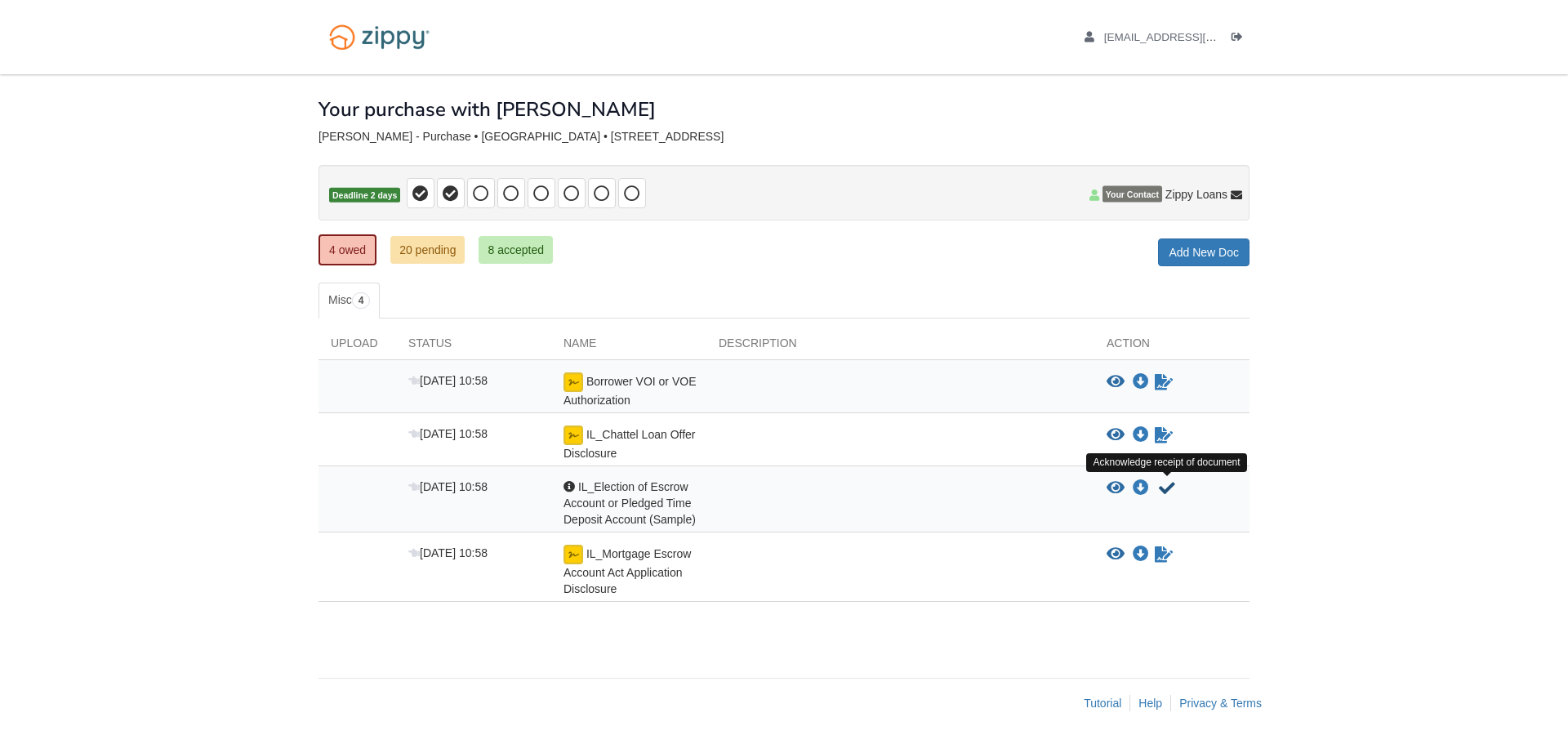
click at [1159, 492] on icon "Acknowledge receipt of document" at bounding box center [1166, 488] width 17 height 17
click at [1163, 484] on icon "Acknowledge receipt of document" at bounding box center [1166, 488] width 17 height 17
click at [1170, 485] on icon "Acknowledge receipt of document" at bounding box center [1166, 488] width 17 height 17
click at [1169, 486] on icon "Acknowledge receipt of document" at bounding box center [1166, 488] width 17 height 17
click at [1164, 490] on icon "Acknowledge receipt of document" at bounding box center [1166, 488] width 17 height 17
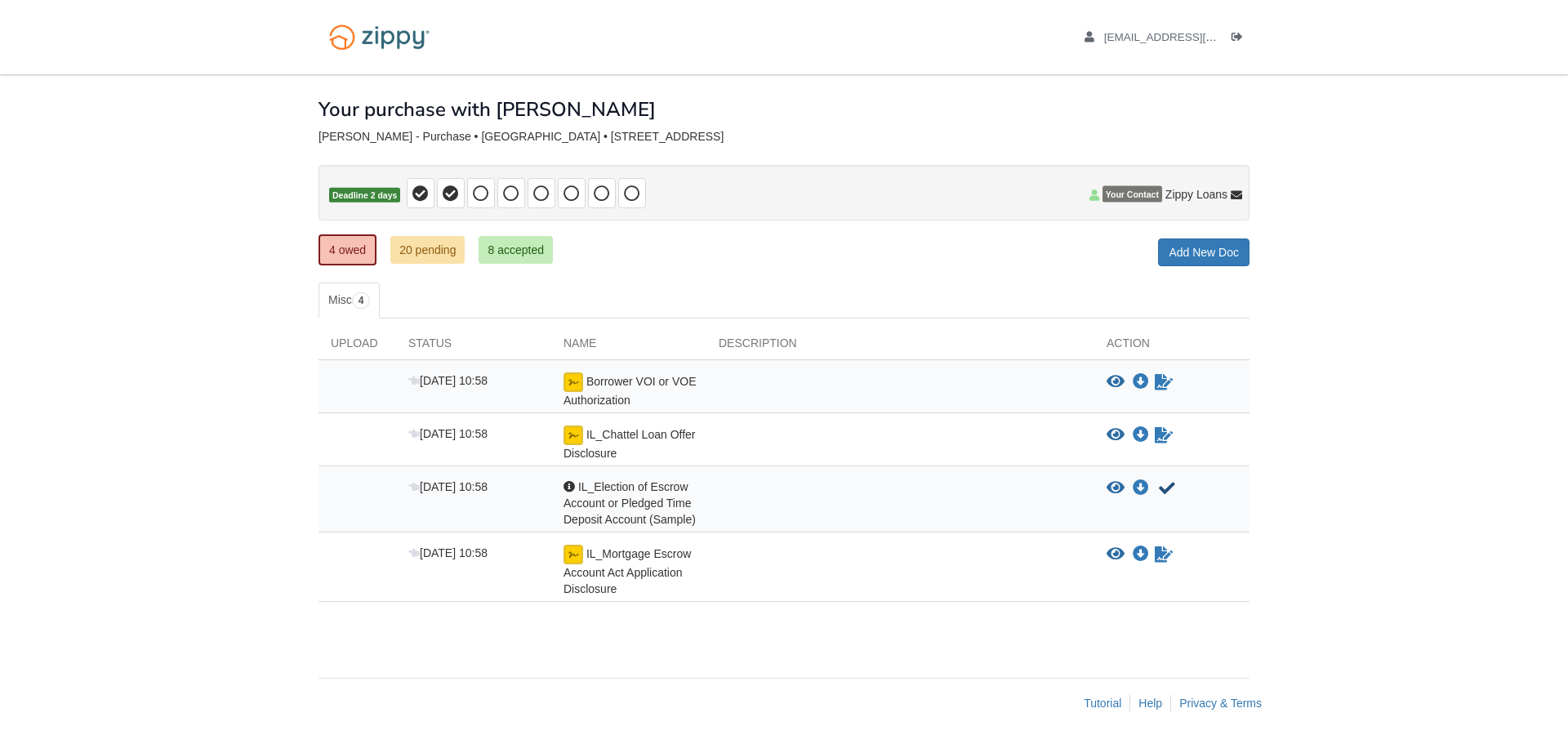
click at [1164, 490] on icon "Acknowledge receipt of document" at bounding box center [1166, 488] width 17 height 17
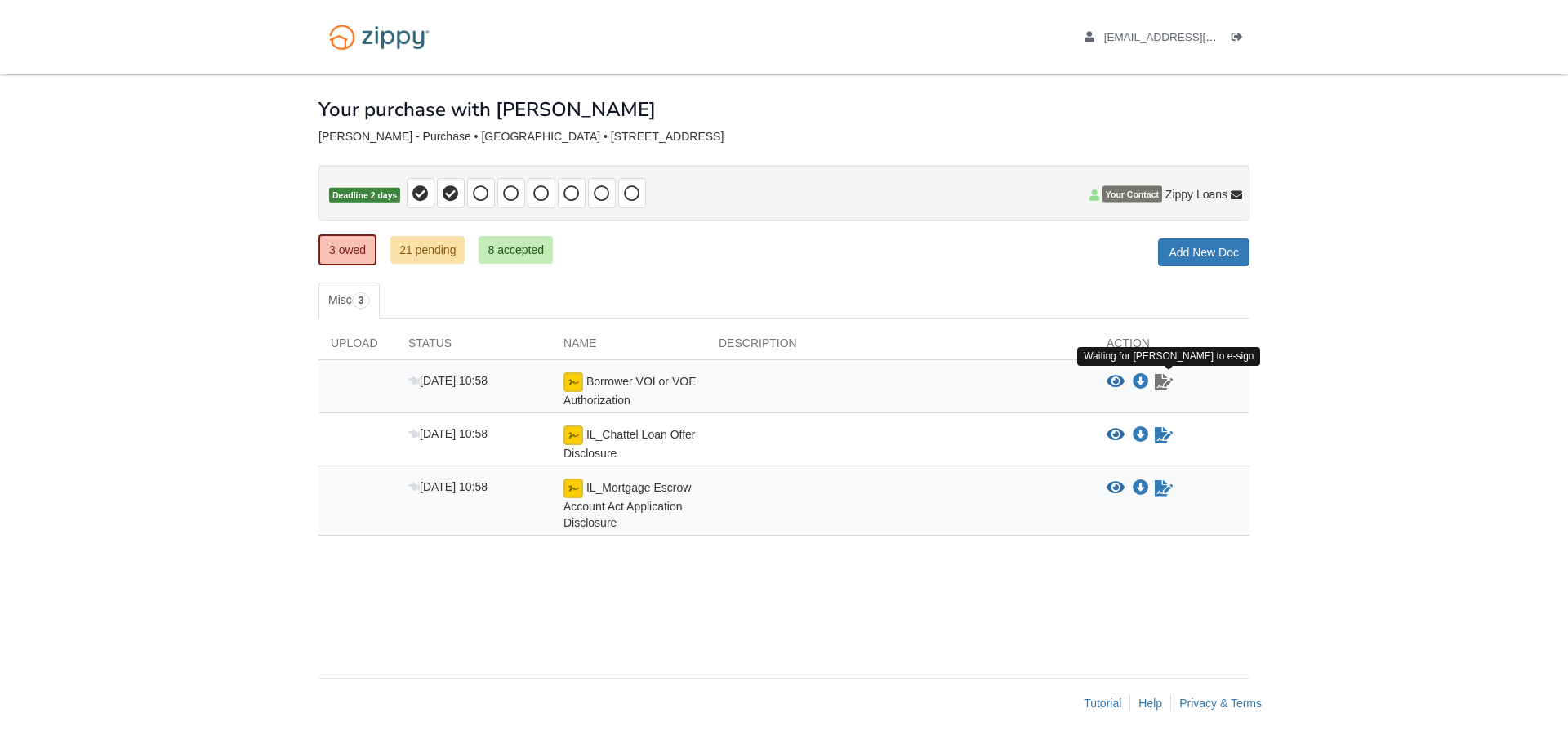
click at [1167, 382] on icon "Waiting for your co-borrower to e-sign" at bounding box center [1164, 382] width 18 height 17
click at [510, 254] on link "8 accepted" at bounding box center [515, 250] width 74 height 28
